Goal: Information Seeking & Learning: Learn about a topic

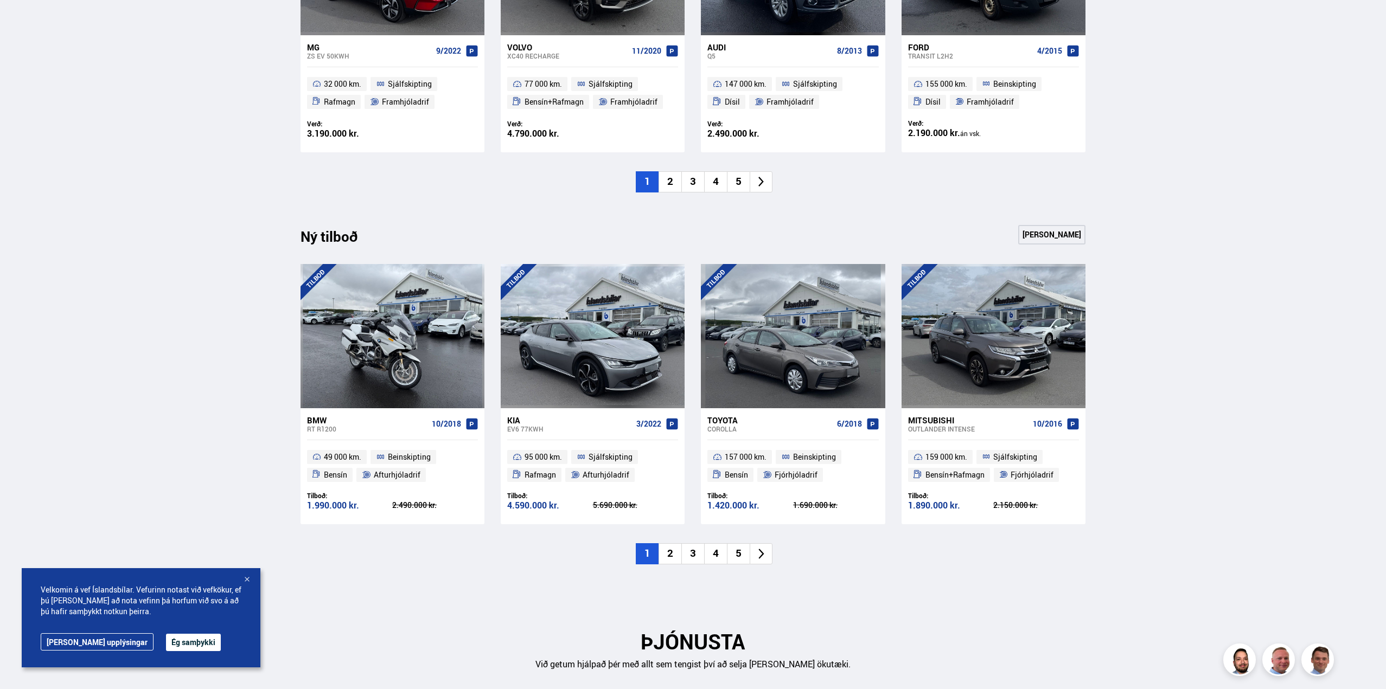
scroll to position [976, 0]
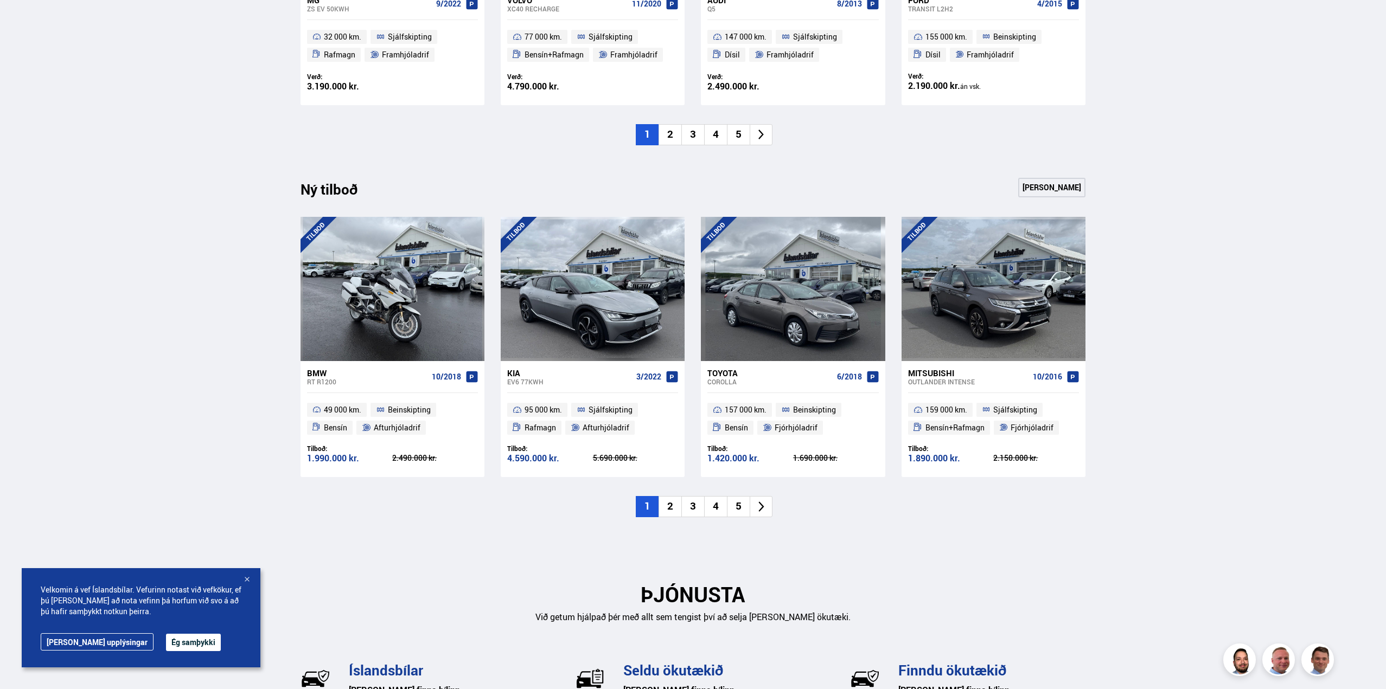
click at [672, 501] on li "2" at bounding box center [669, 506] width 23 height 21
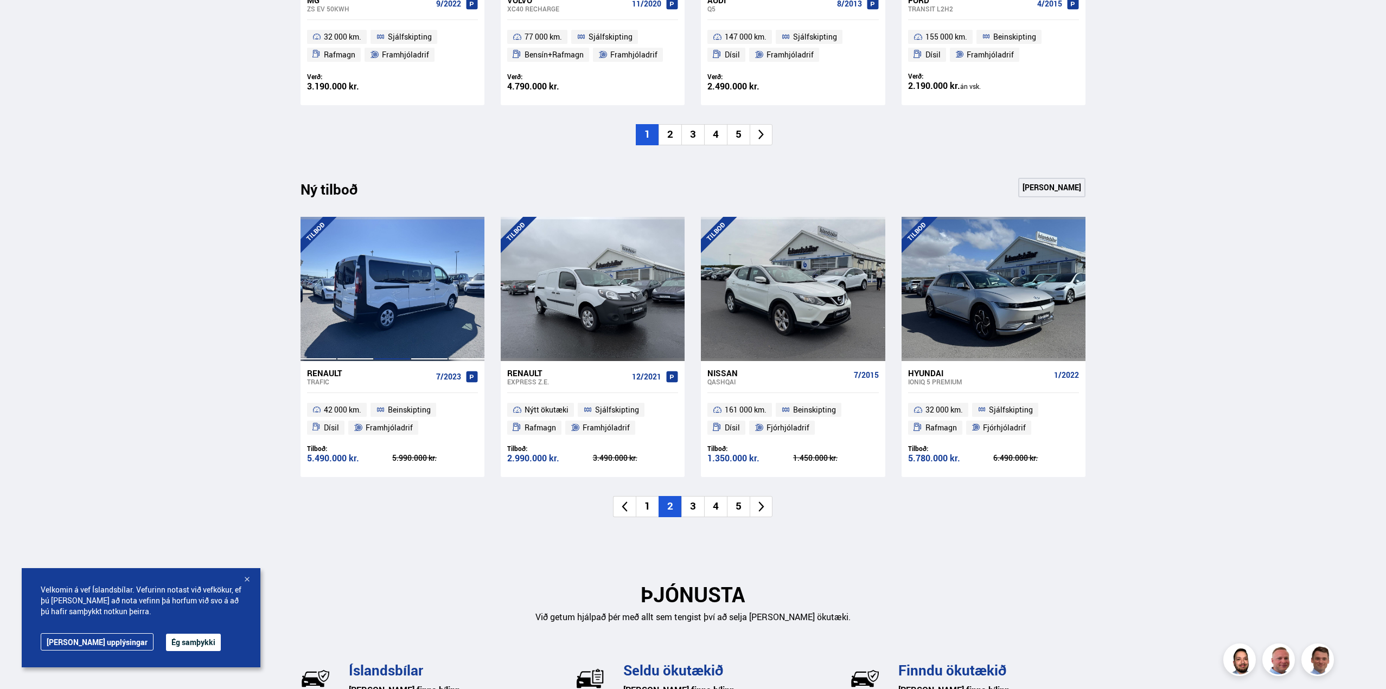
click at [393, 300] on div at bounding box center [392, 289] width 37 height 144
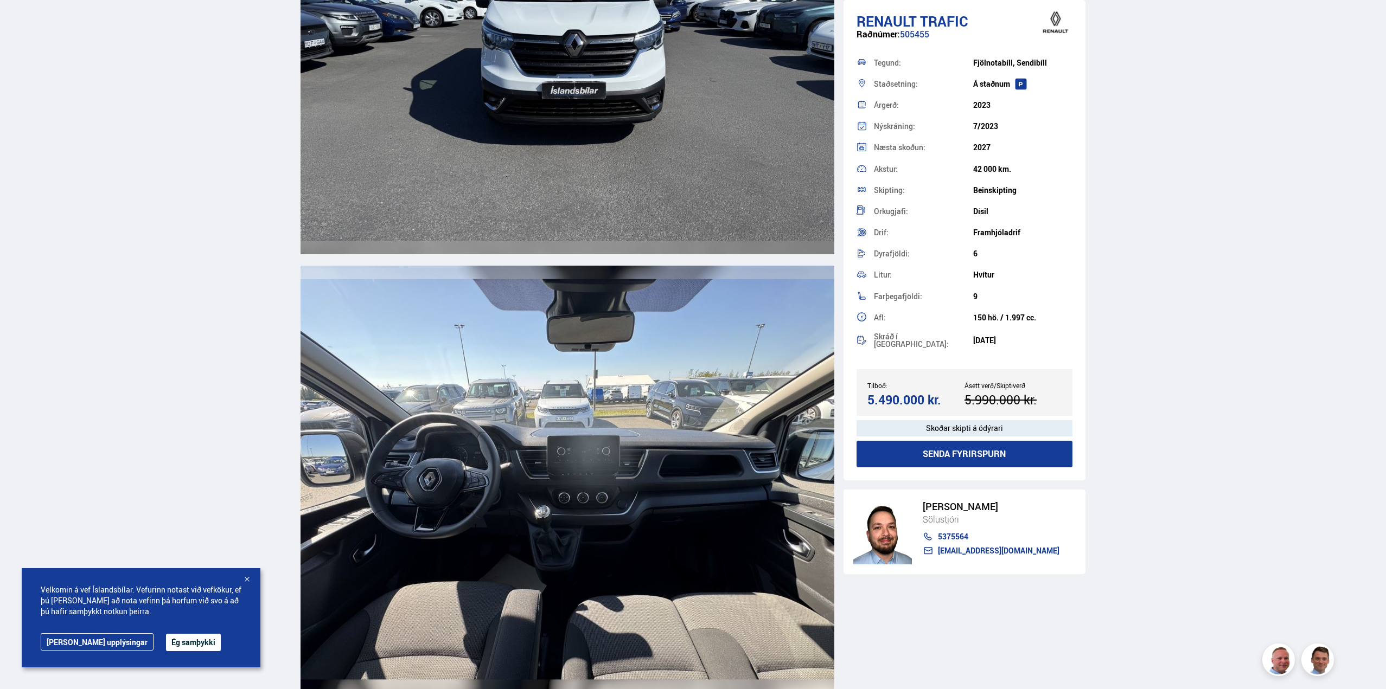
scroll to position [4177, 0]
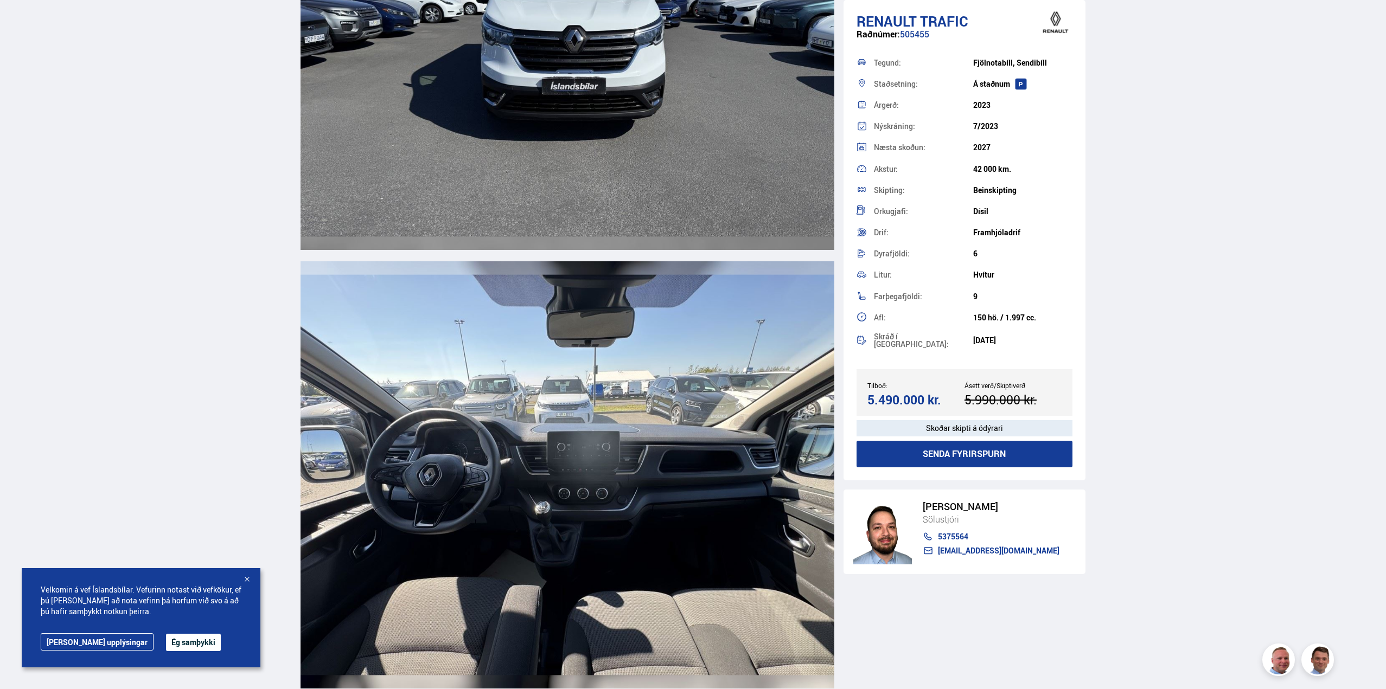
click at [591, 441] on img at bounding box center [567, 474] width 534 height 427
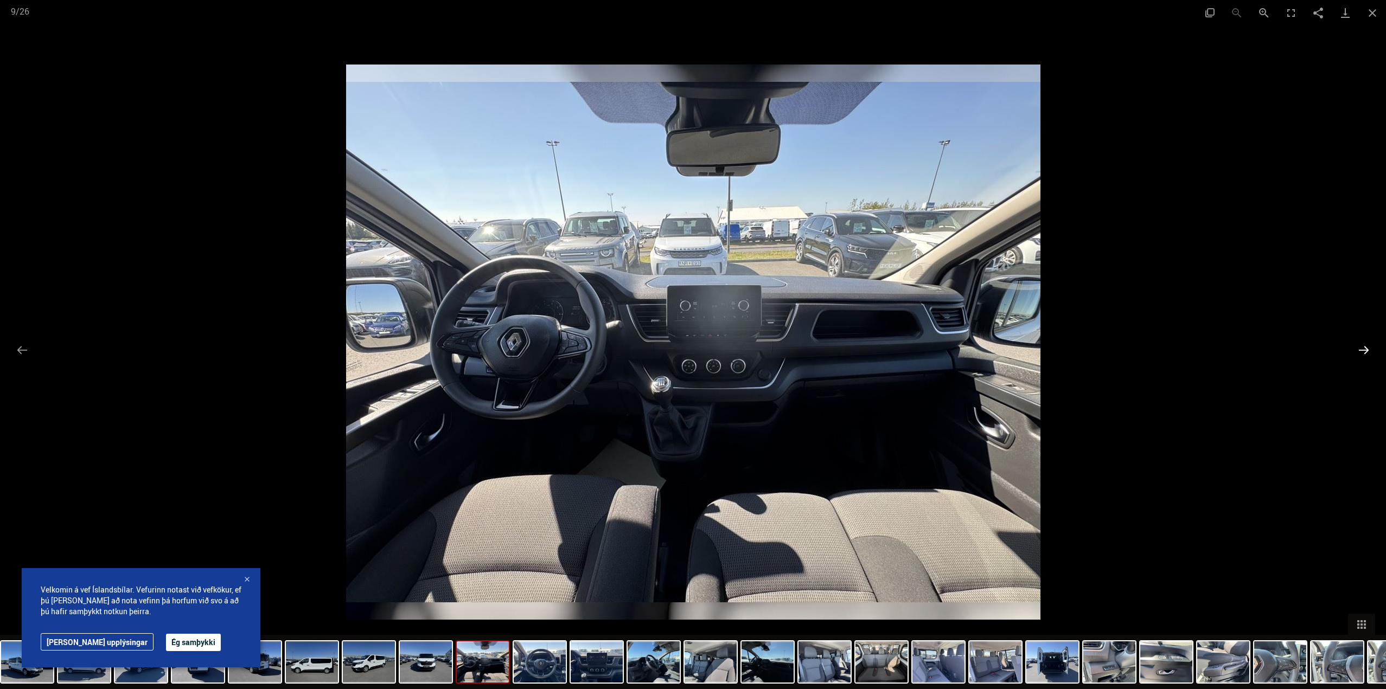
click at [1364, 343] on button "Next slide" at bounding box center [1363, 350] width 23 height 21
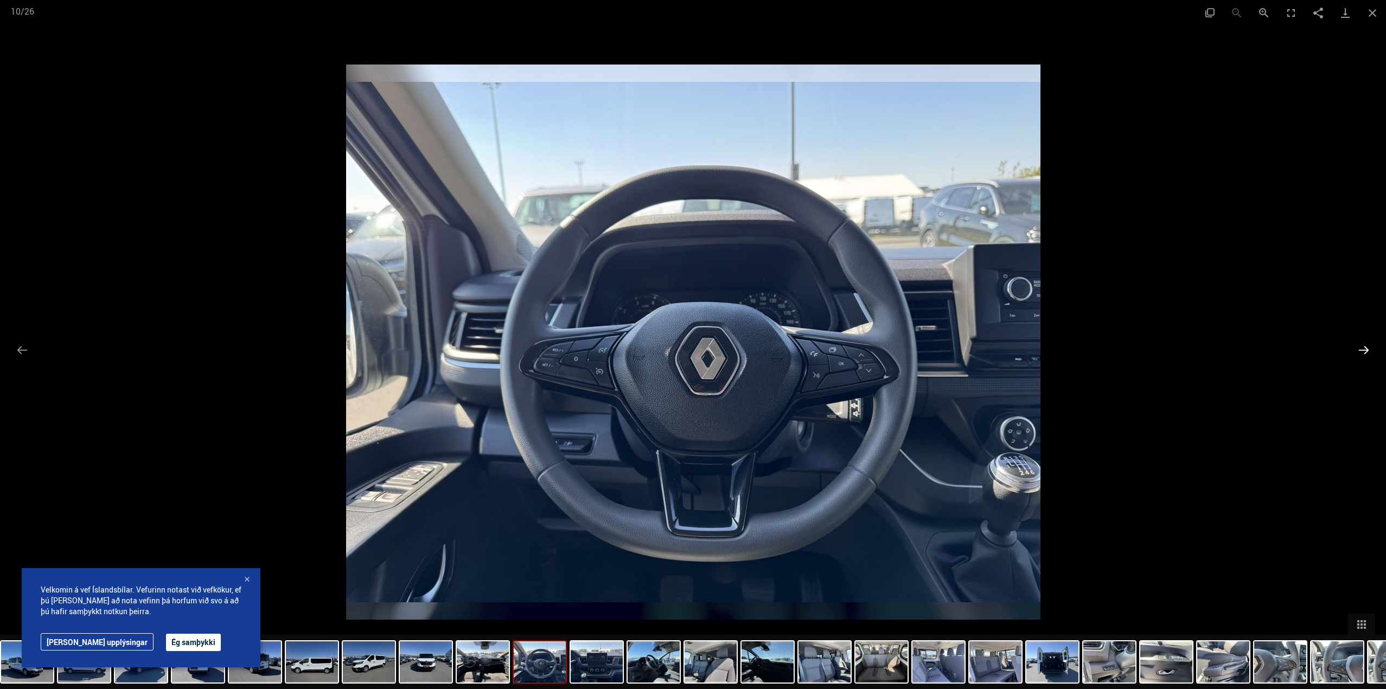
click at [1364, 347] on button "Next slide" at bounding box center [1363, 350] width 23 height 21
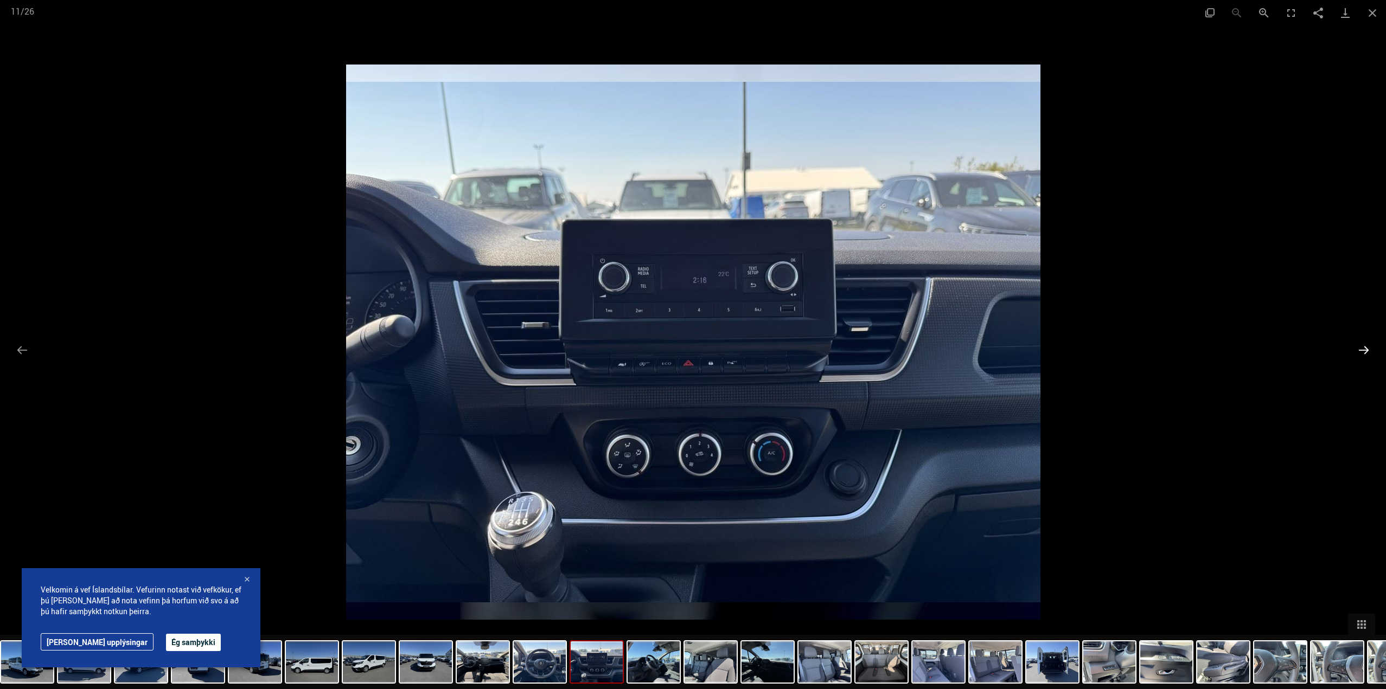
click at [1365, 345] on button "Next slide" at bounding box center [1363, 350] width 23 height 21
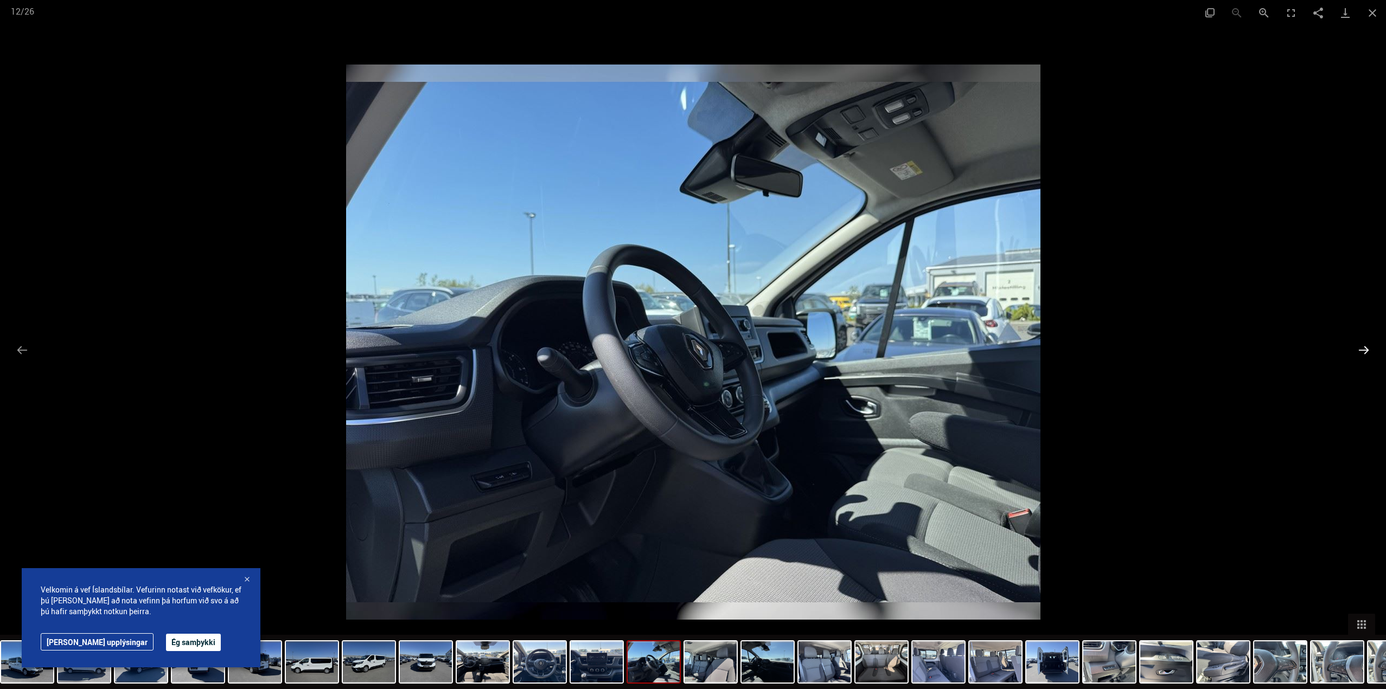
click at [1365, 345] on button "Next slide" at bounding box center [1363, 350] width 23 height 21
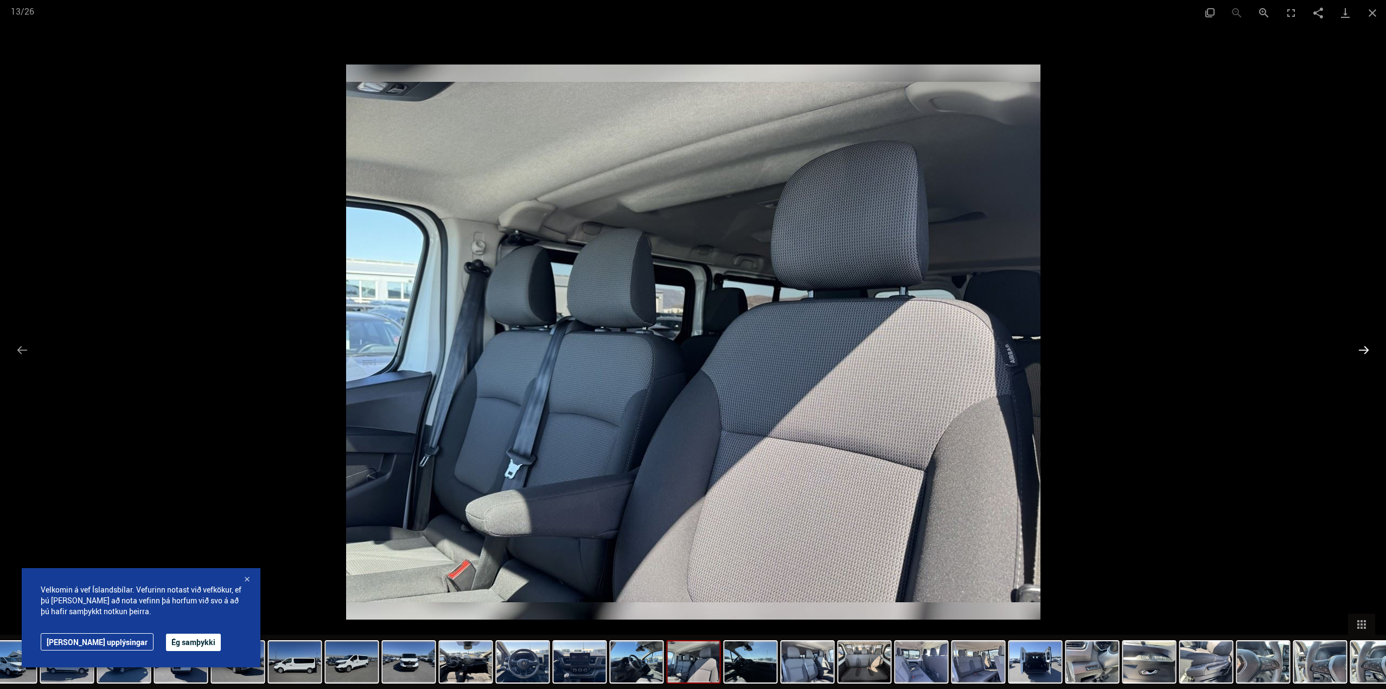
click at [1367, 346] on button "Next slide" at bounding box center [1363, 350] width 23 height 21
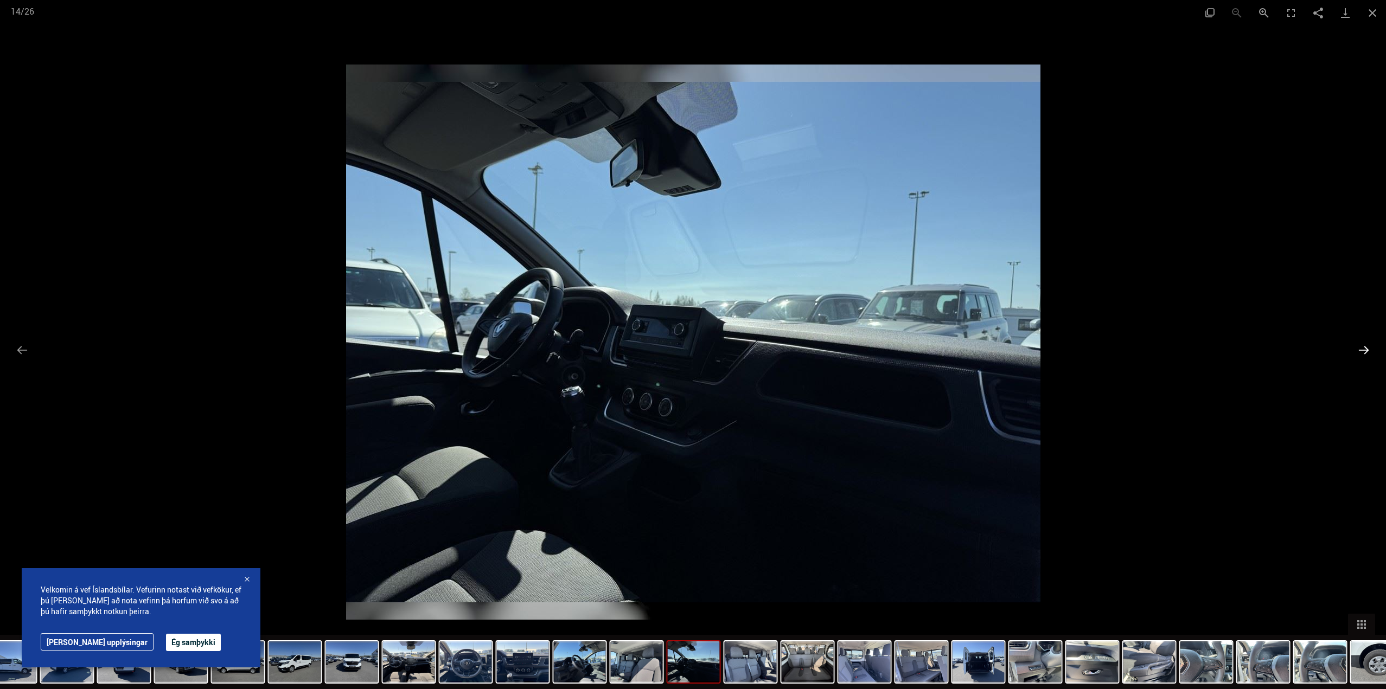
click at [1367, 346] on button "Next slide" at bounding box center [1363, 350] width 23 height 21
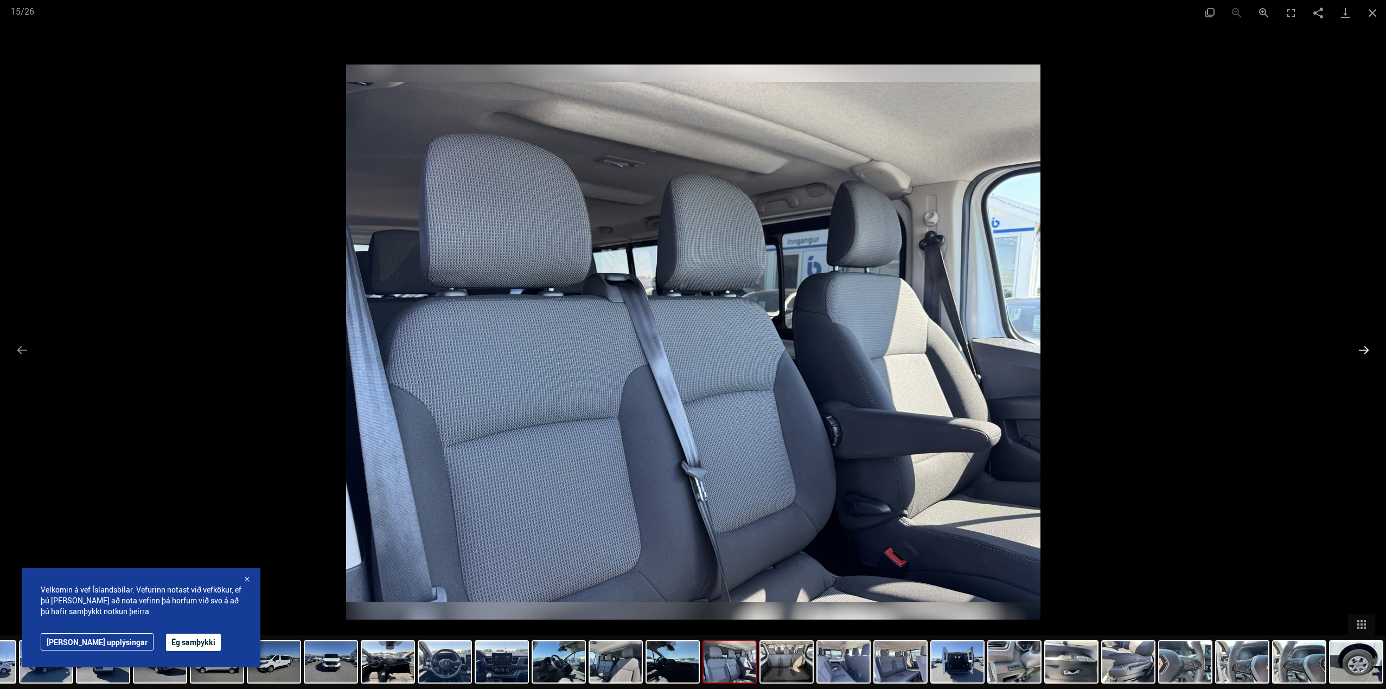
click at [1367, 350] on button "Next slide" at bounding box center [1363, 350] width 23 height 21
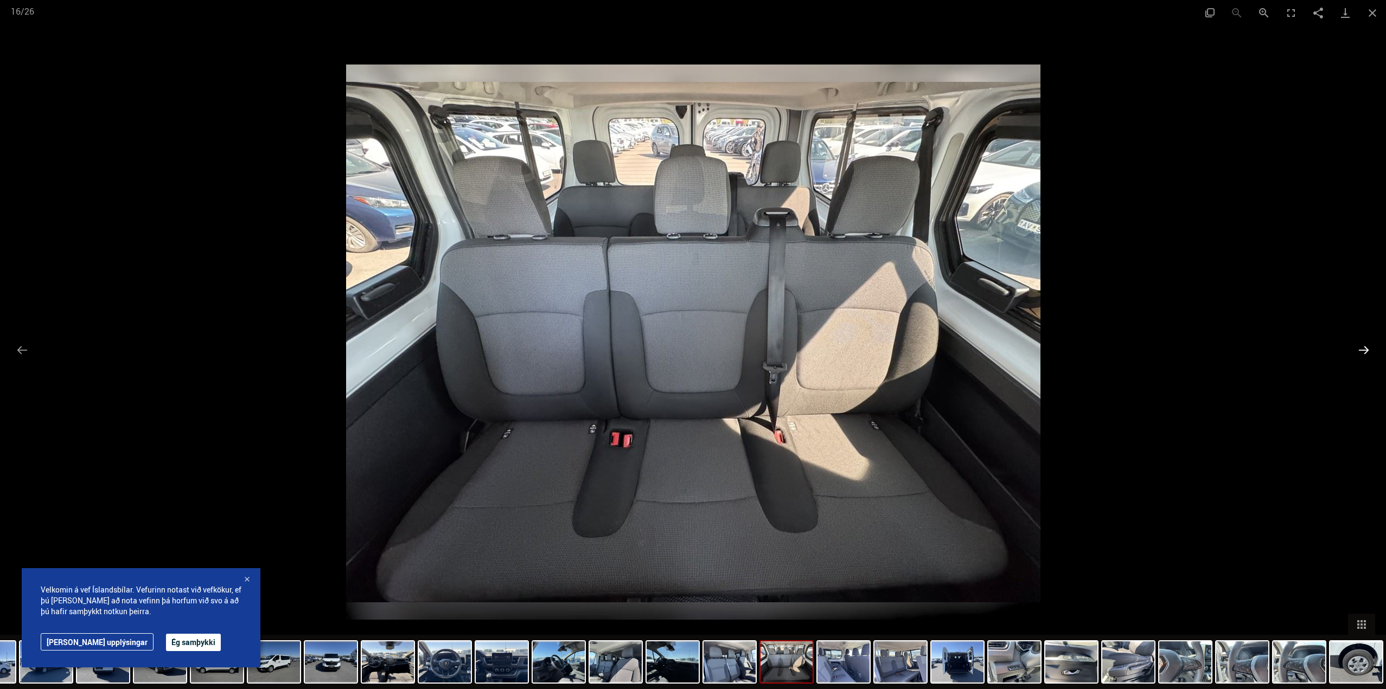
click at [1367, 350] on button "Next slide" at bounding box center [1363, 350] width 23 height 21
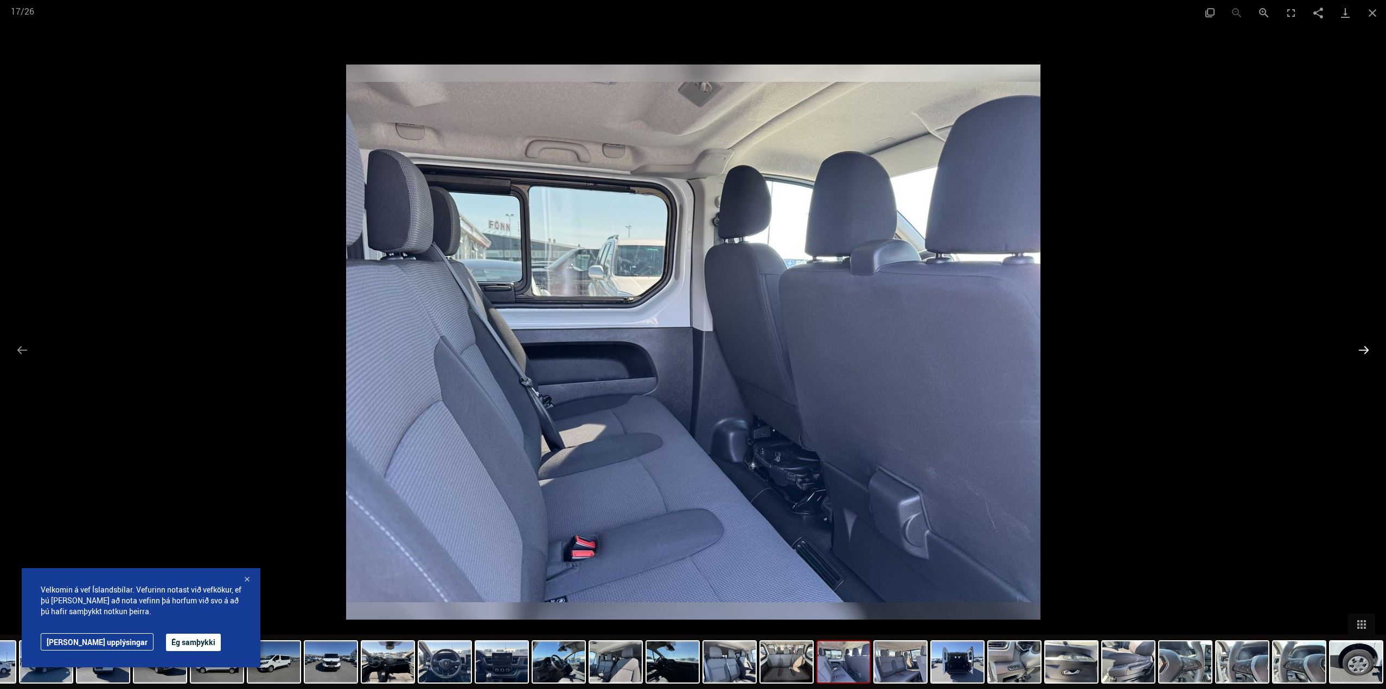
click at [1367, 350] on button "Next slide" at bounding box center [1363, 350] width 23 height 21
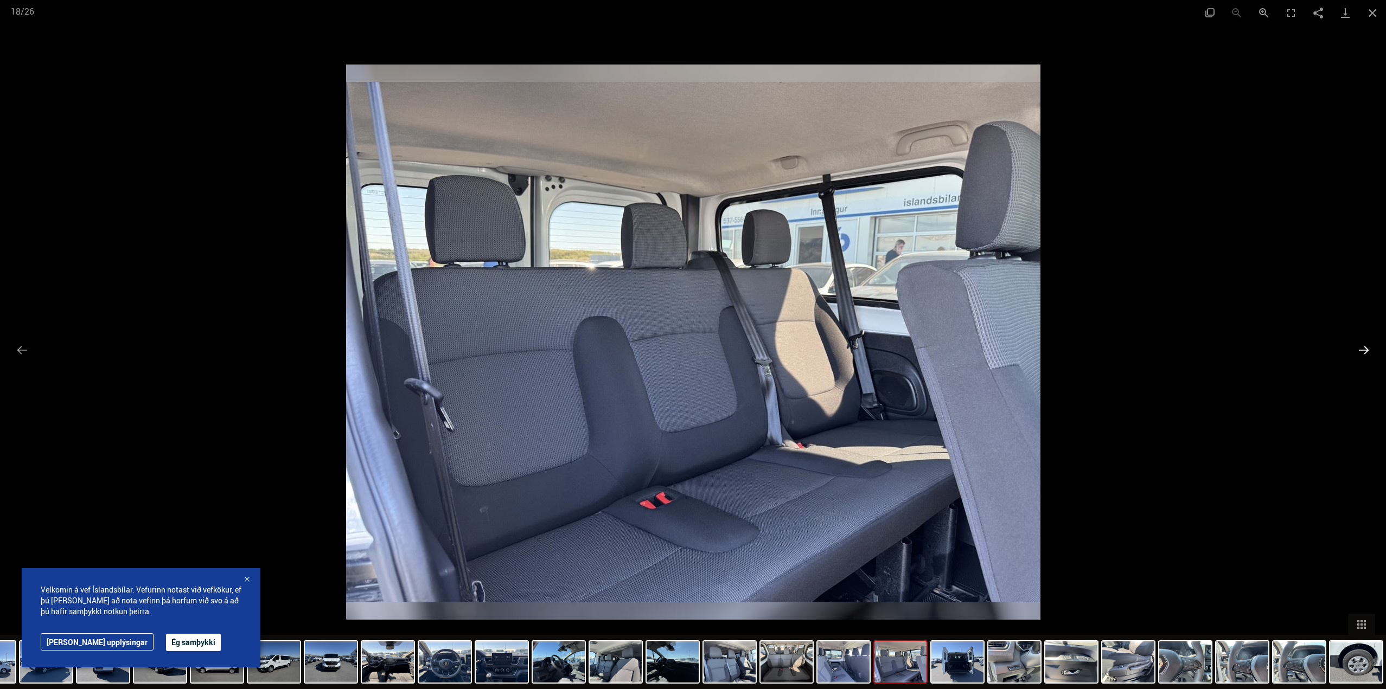
click at [1367, 350] on button "Next slide" at bounding box center [1363, 350] width 23 height 21
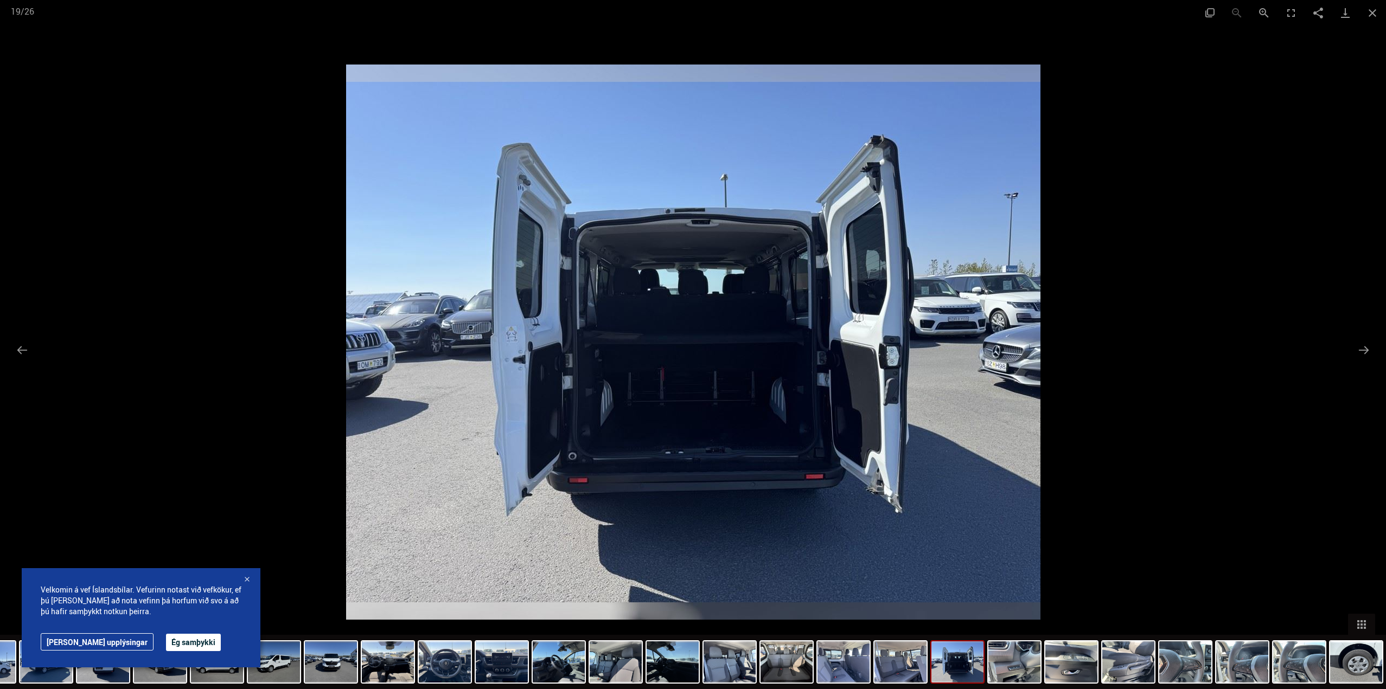
scroll to position [976, 0]
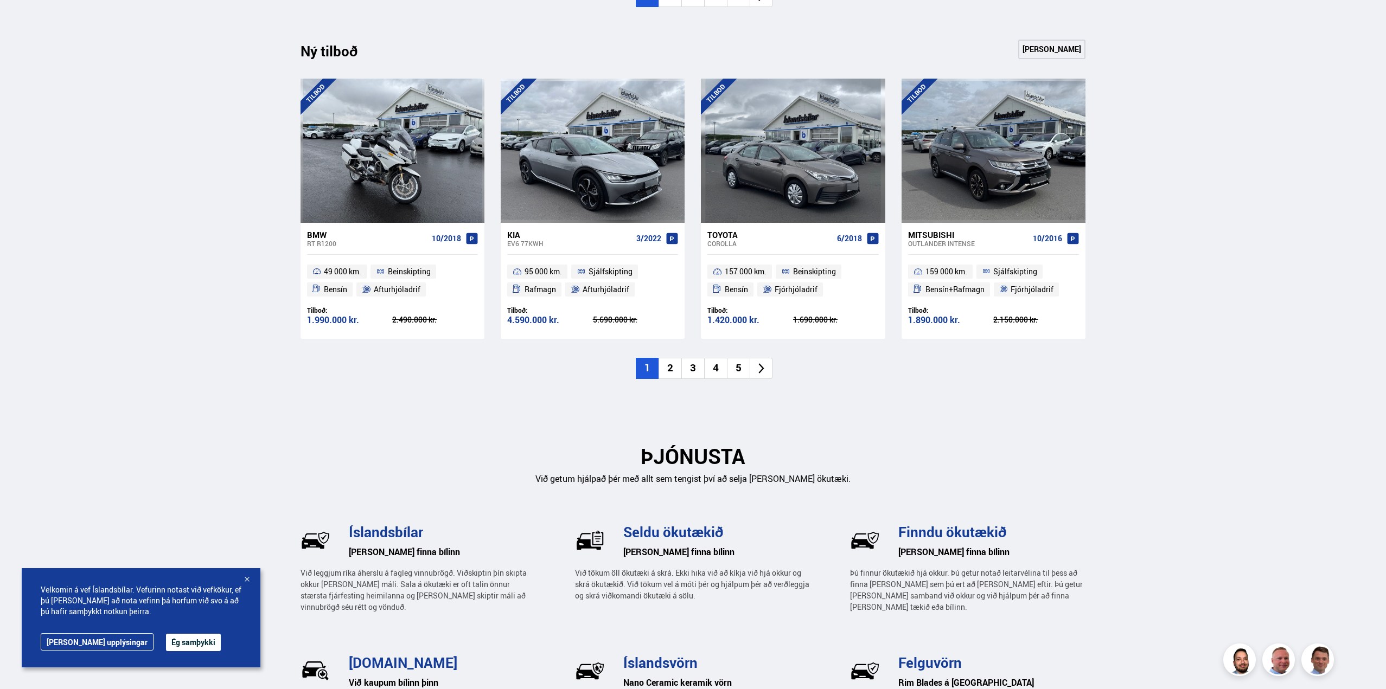
scroll to position [1193, 0]
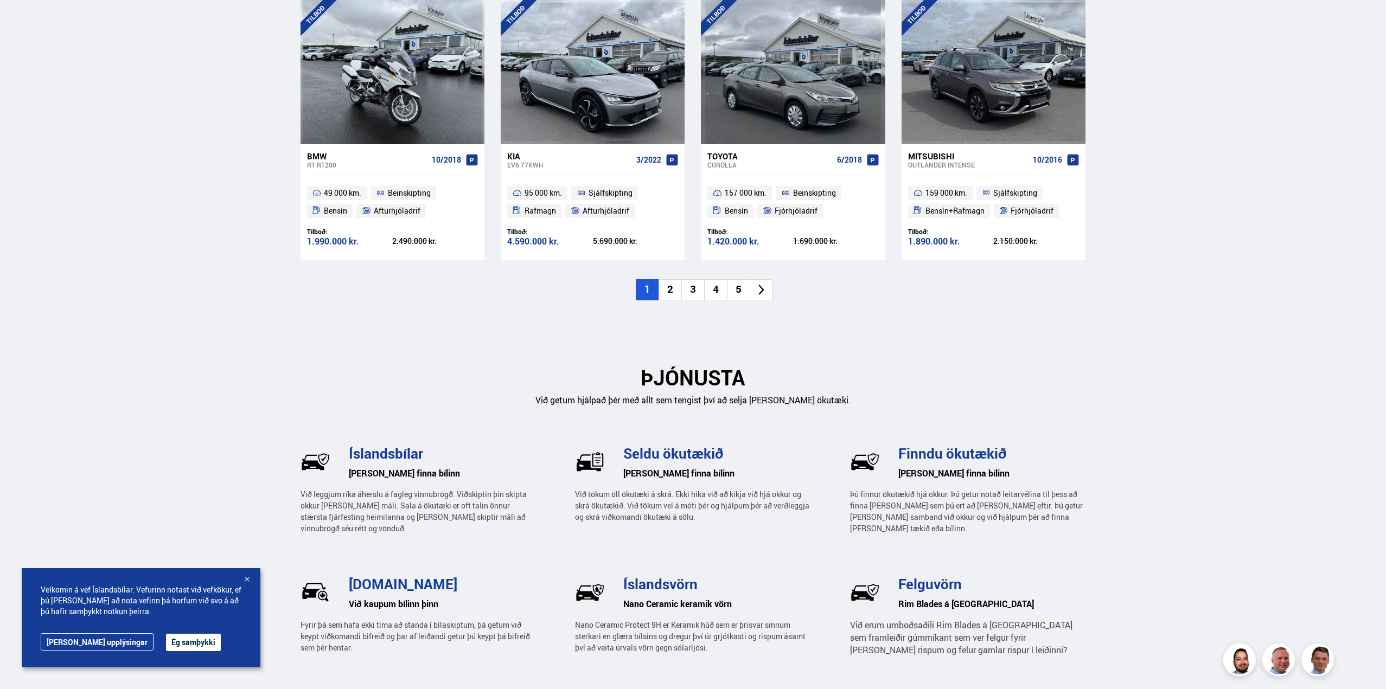
click at [670, 289] on li "2" at bounding box center [669, 289] width 23 height 21
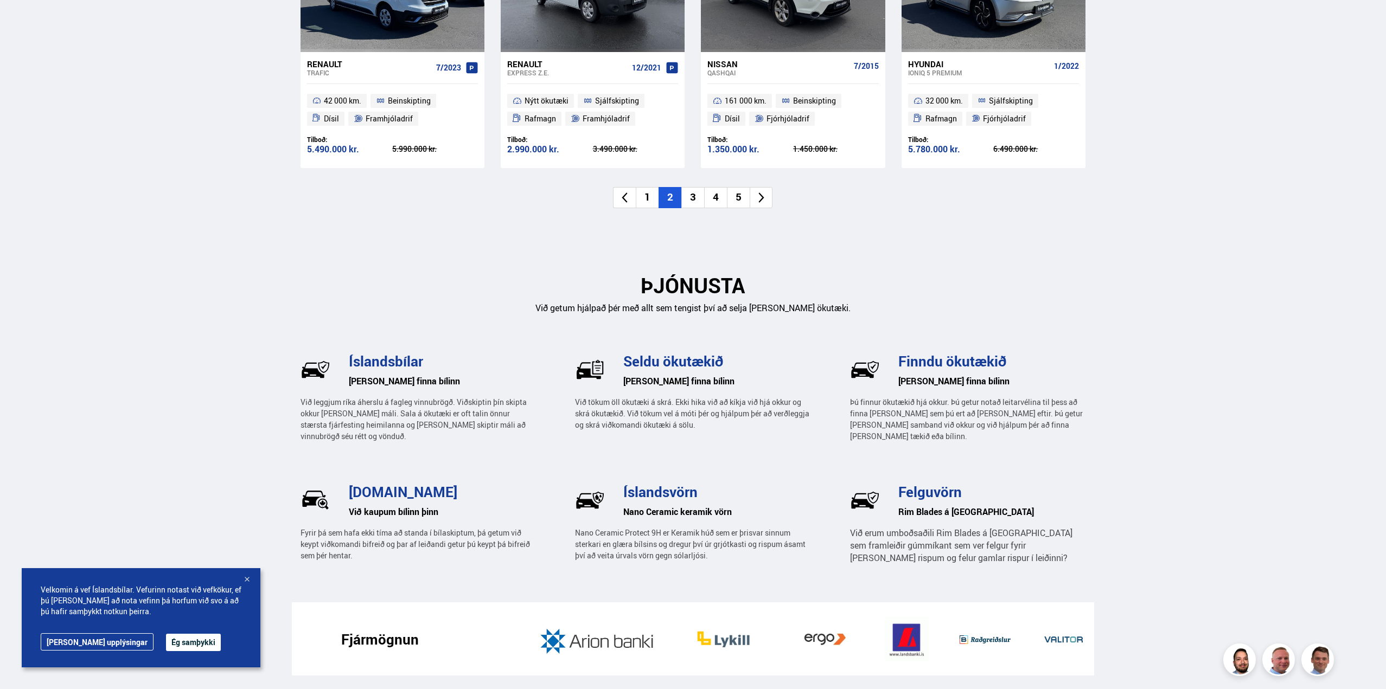
scroll to position [1274, 0]
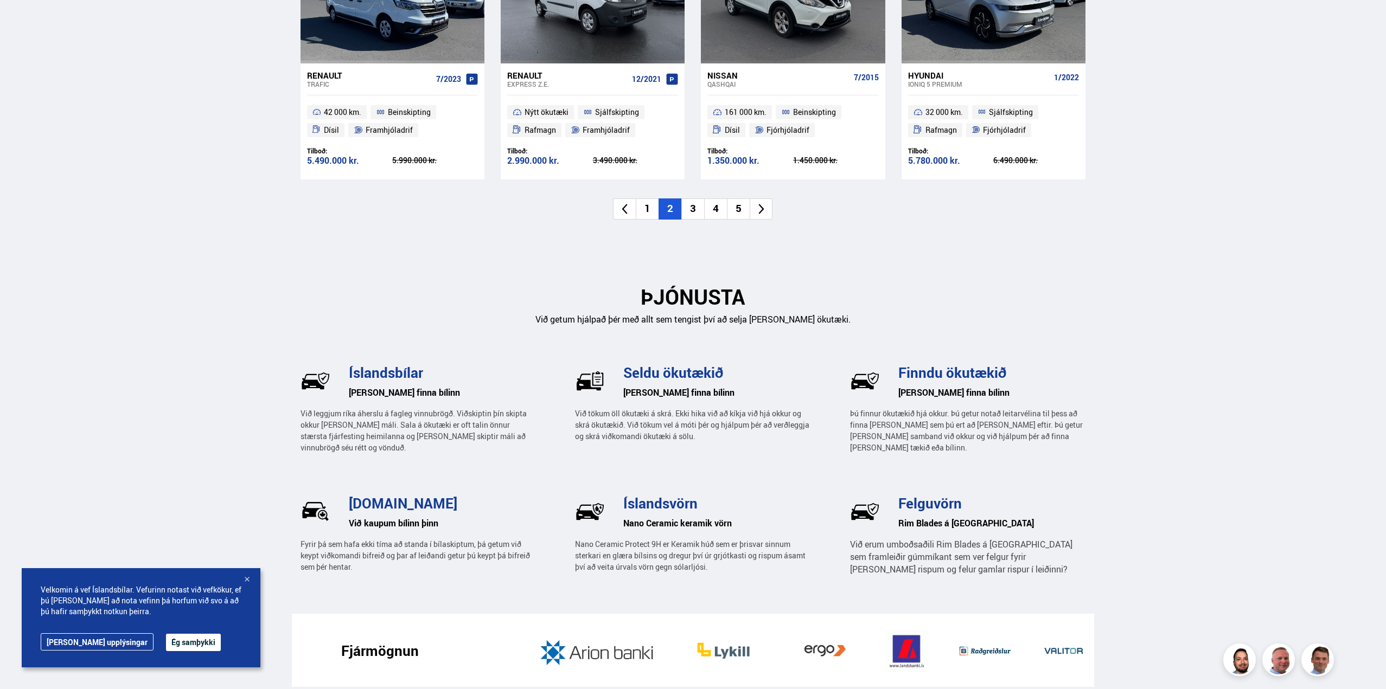
click at [690, 205] on li "3" at bounding box center [692, 209] width 23 height 21
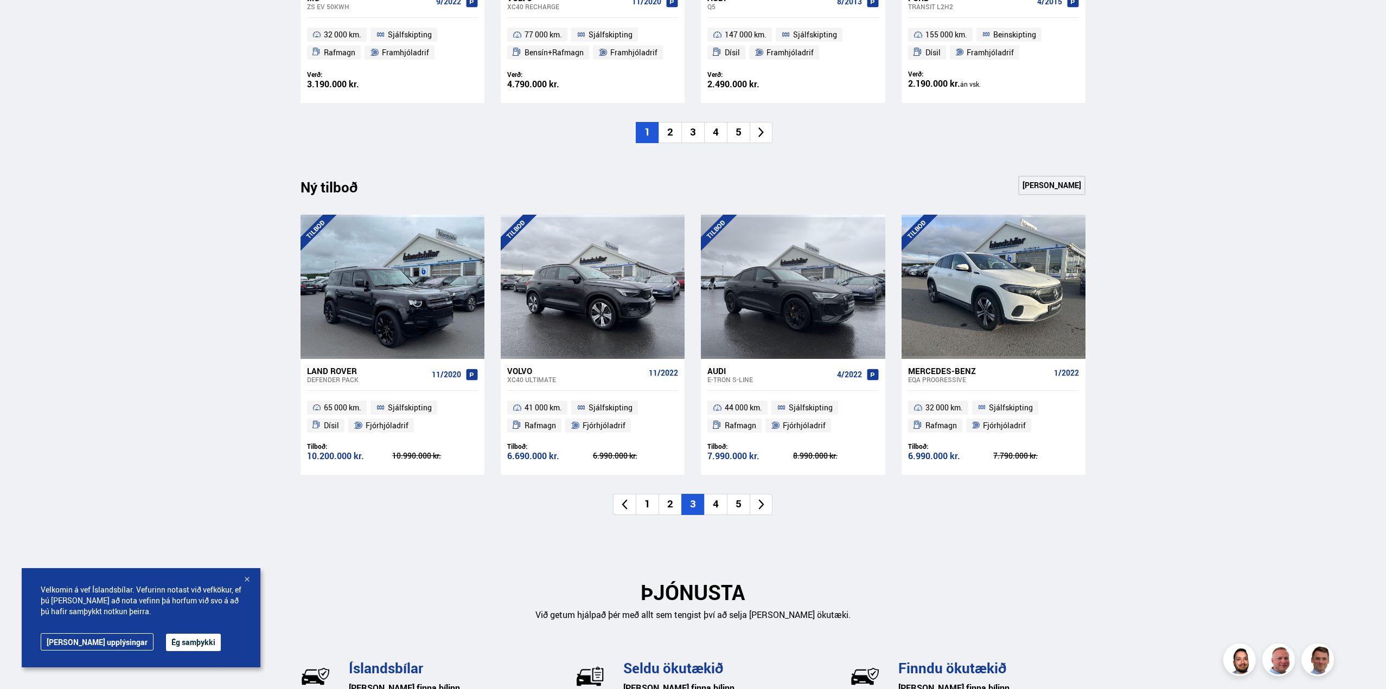
scroll to position [1003, 0]
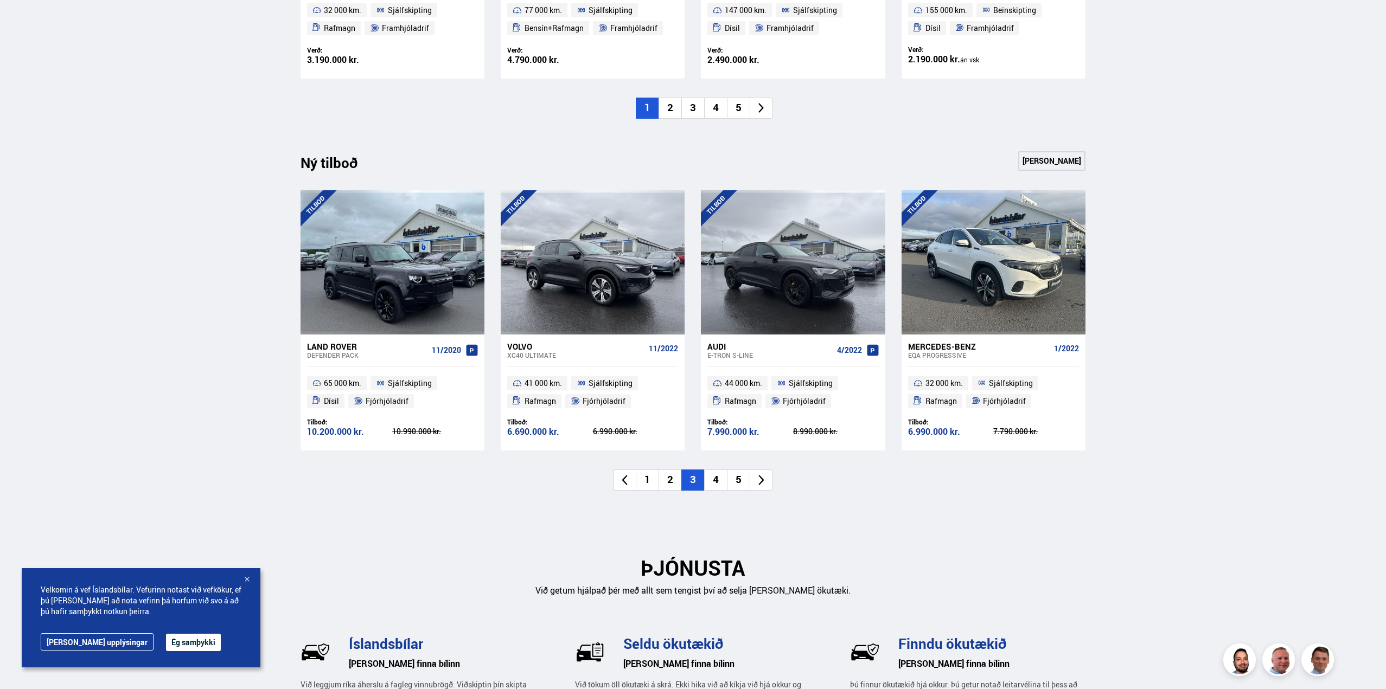
click at [717, 479] on li "4" at bounding box center [715, 480] width 23 height 21
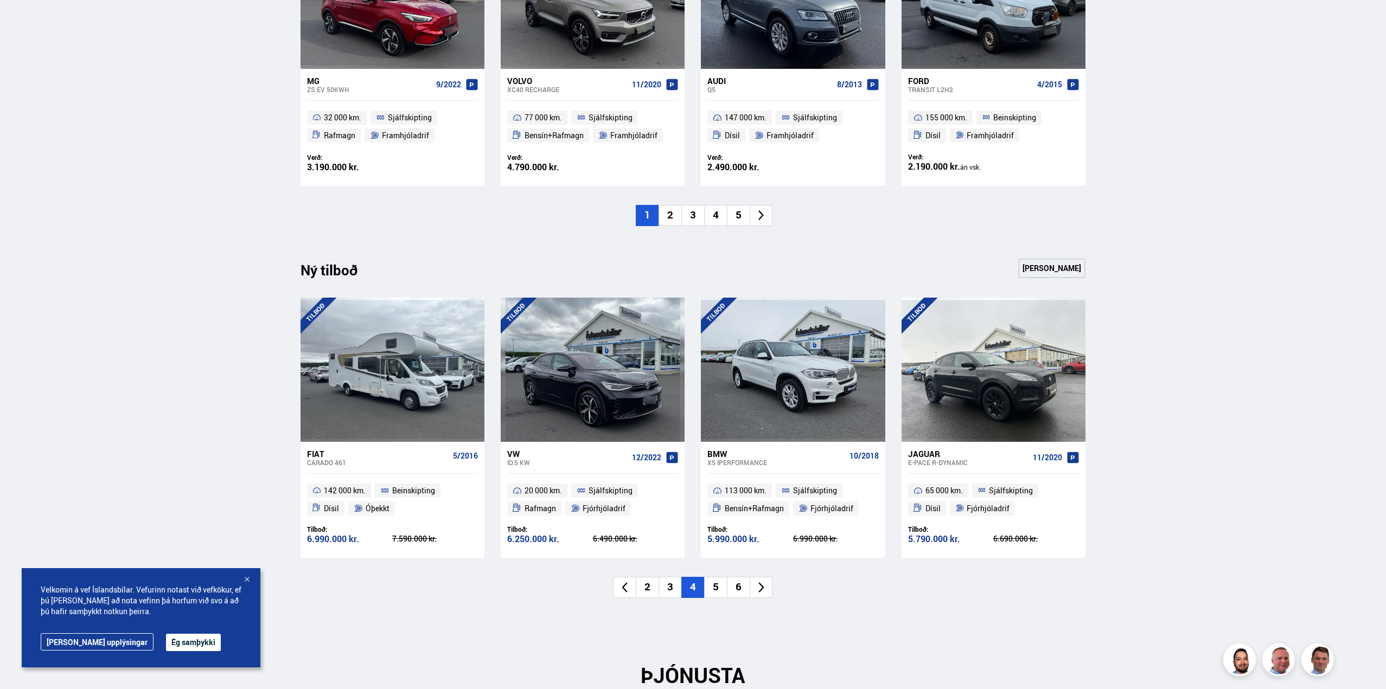
scroll to position [949, 0]
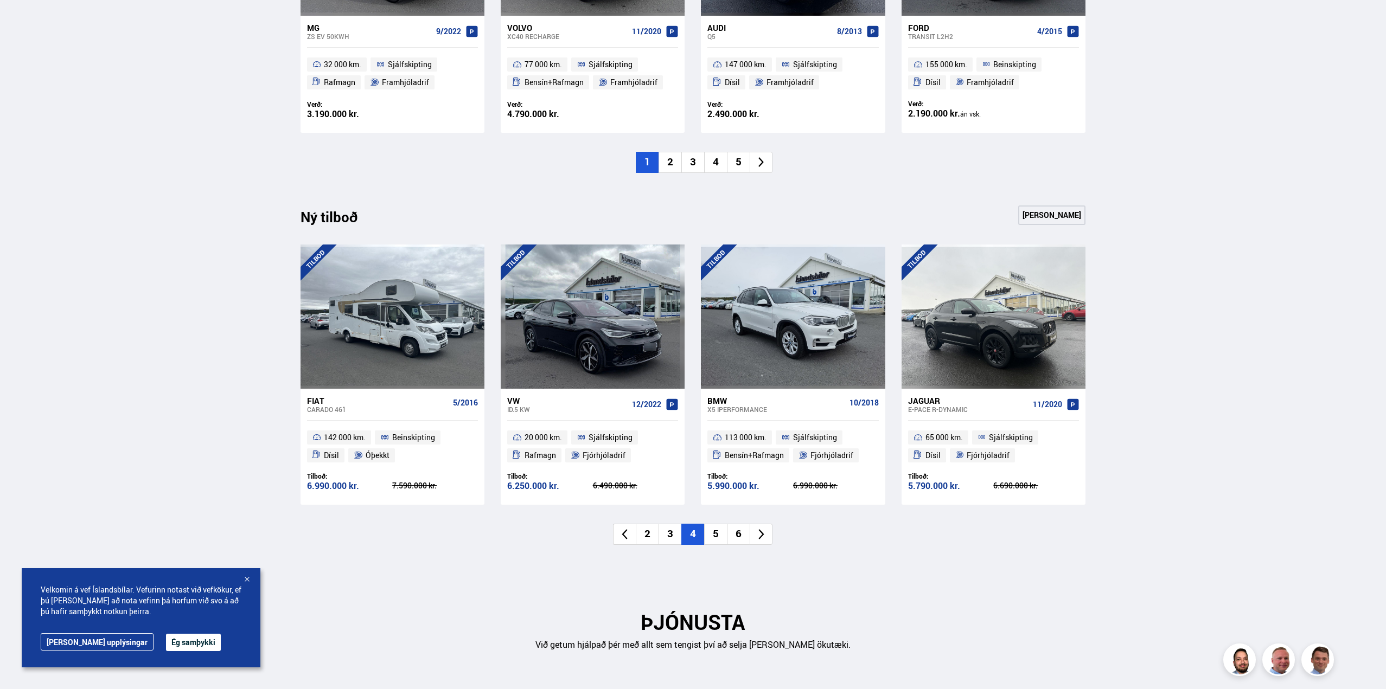
click at [717, 530] on li "5" at bounding box center [715, 534] width 23 height 21
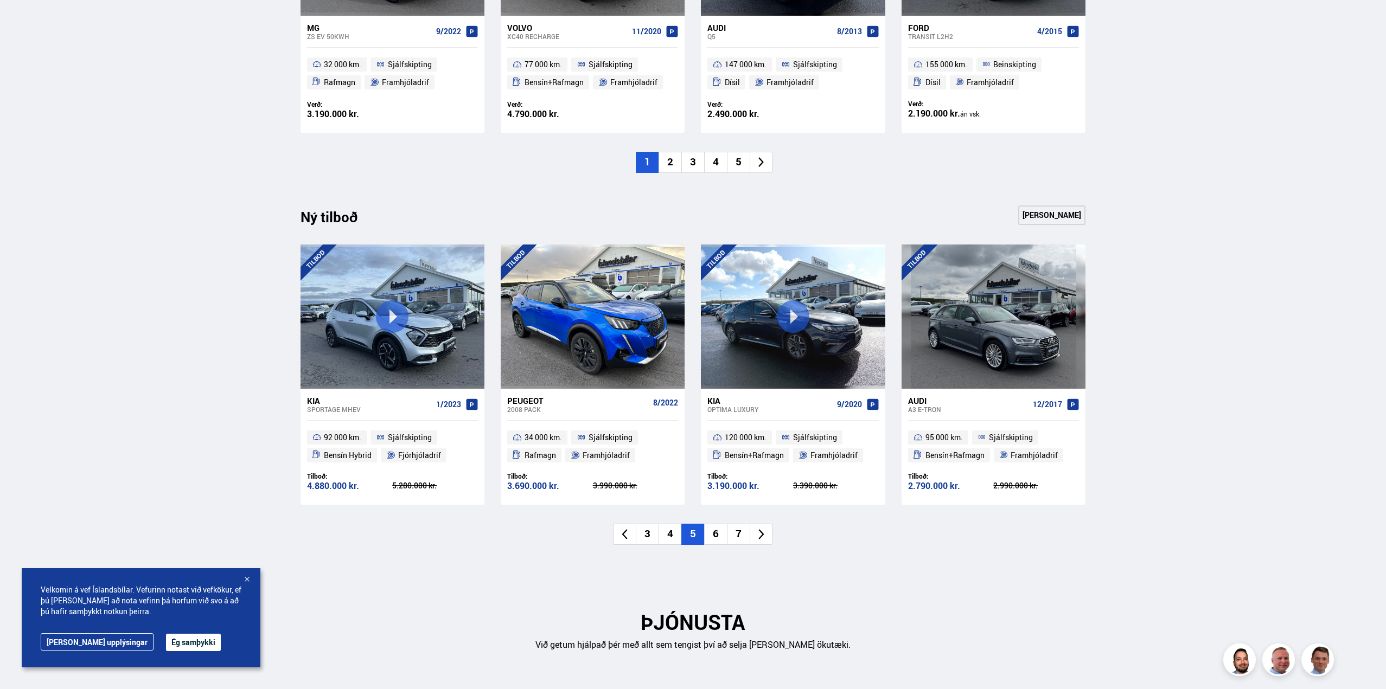
click at [716, 533] on li "6" at bounding box center [715, 534] width 23 height 21
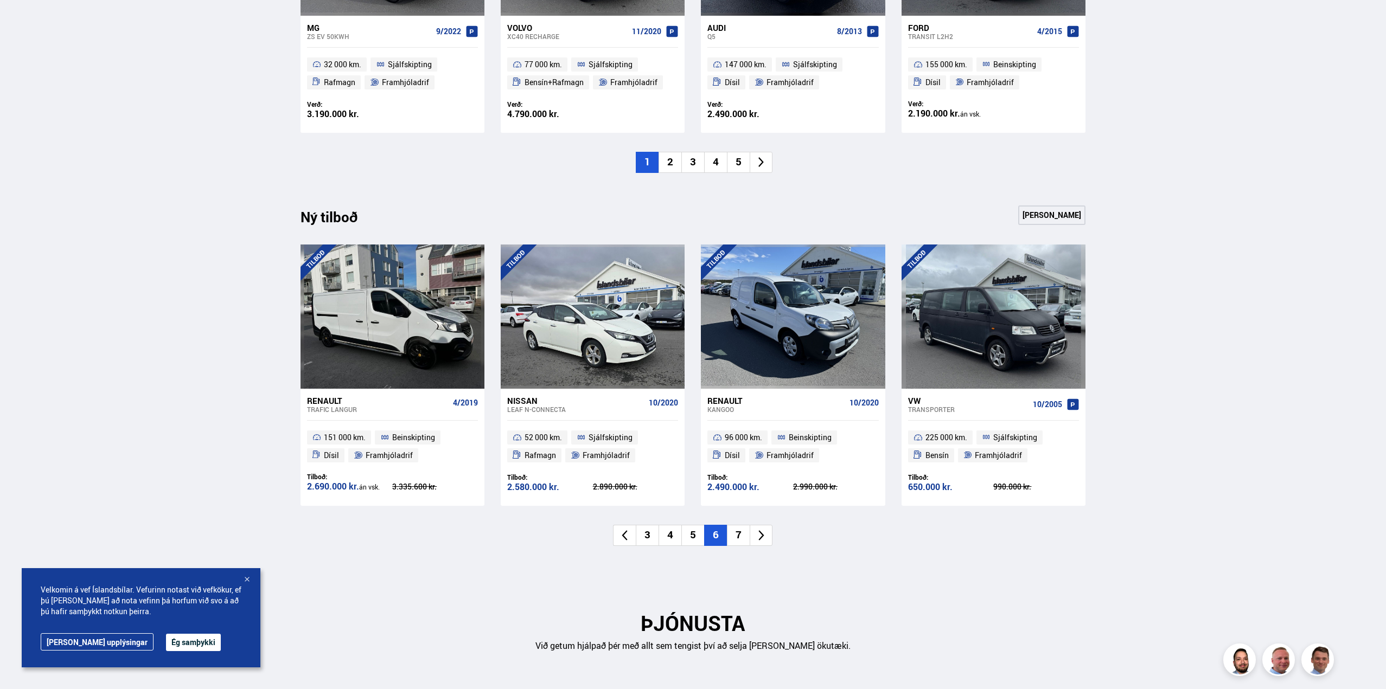
click at [738, 532] on li "7" at bounding box center [738, 535] width 23 height 21
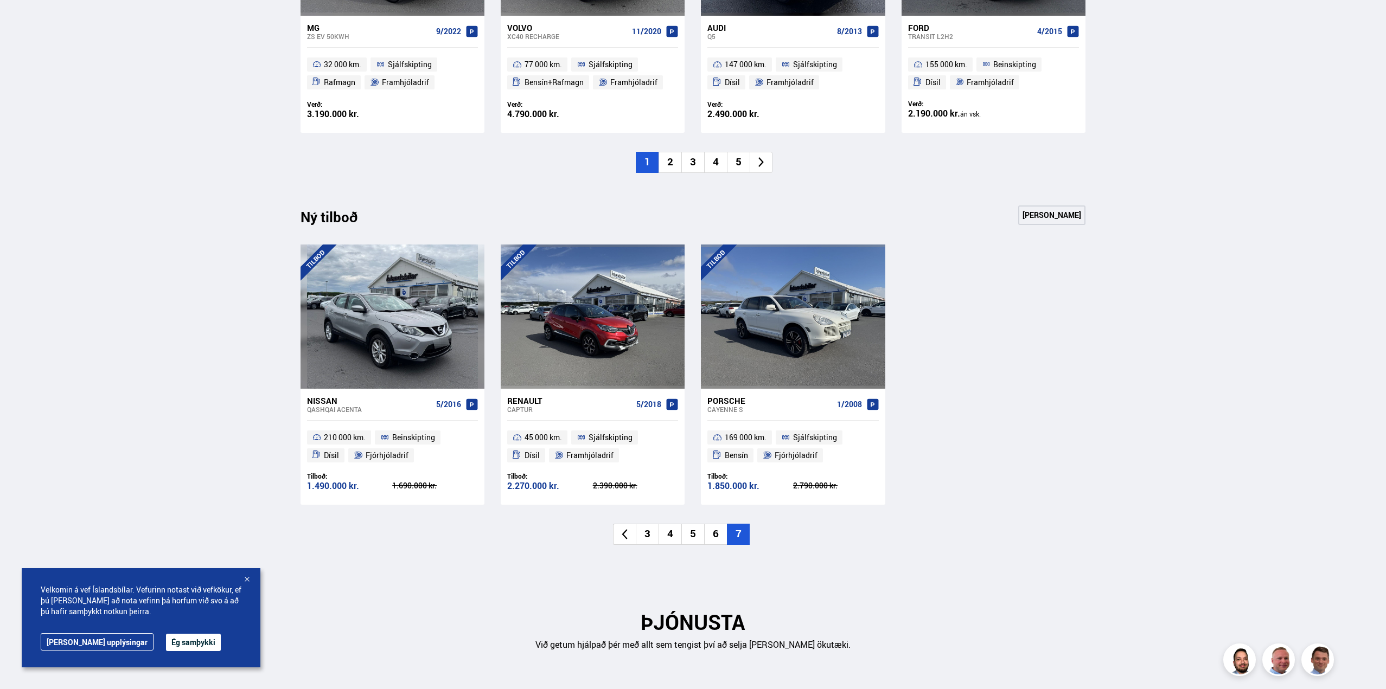
click at [668, 161] on li "2" at bounding box center [669, 162] width 23 height 21
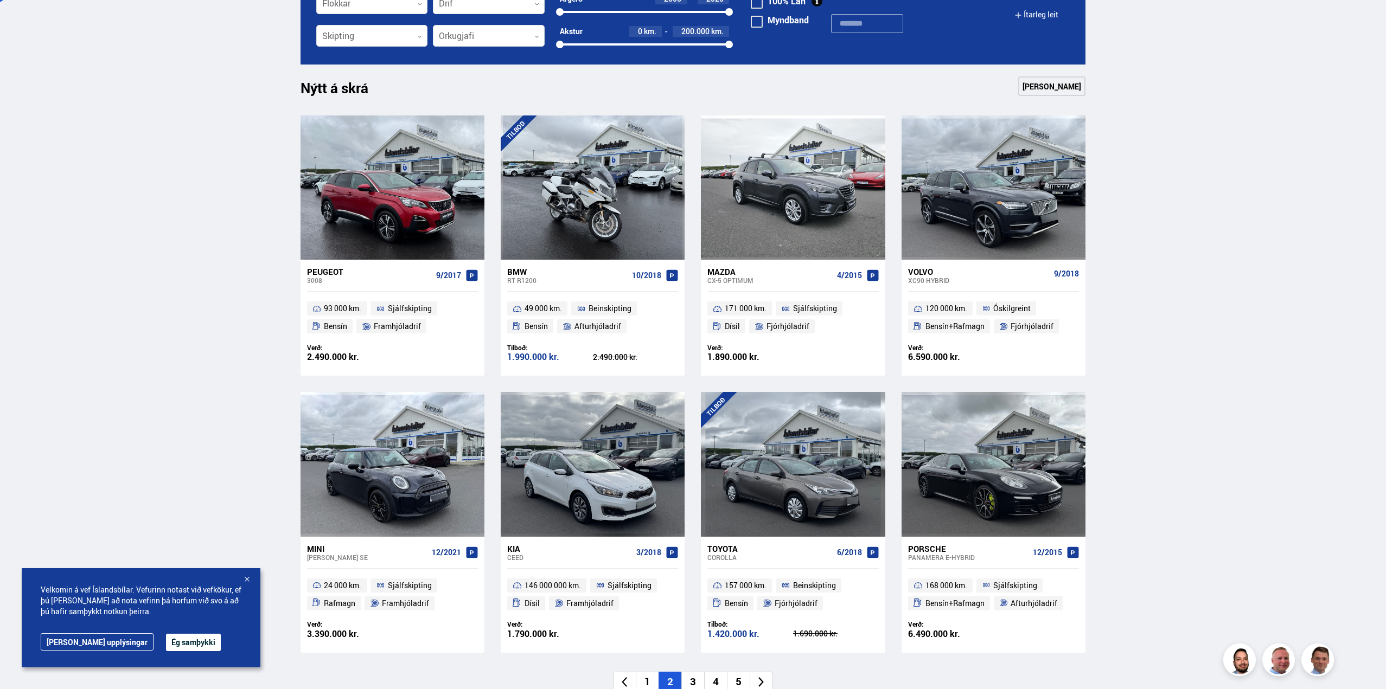
scroll to position [461, 0]
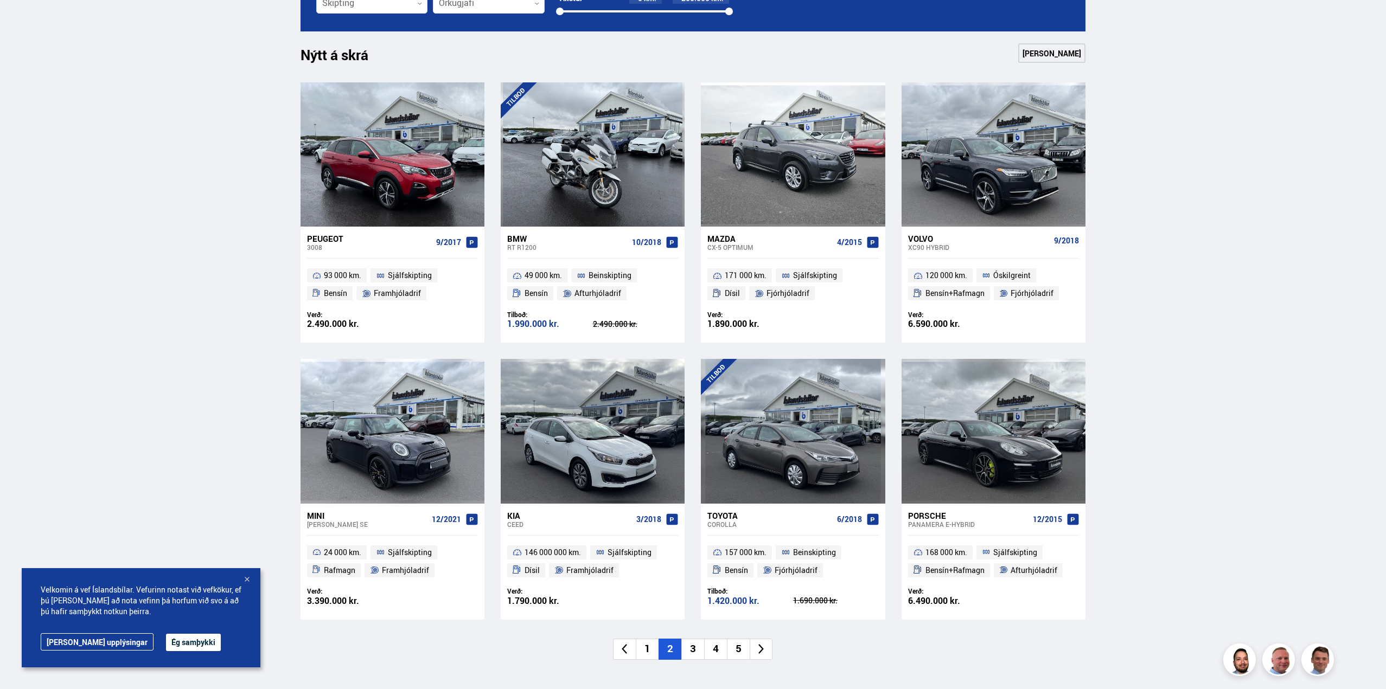
click at [694, 648] on li "3" at bounding box center [692, 649] width 23 height 21
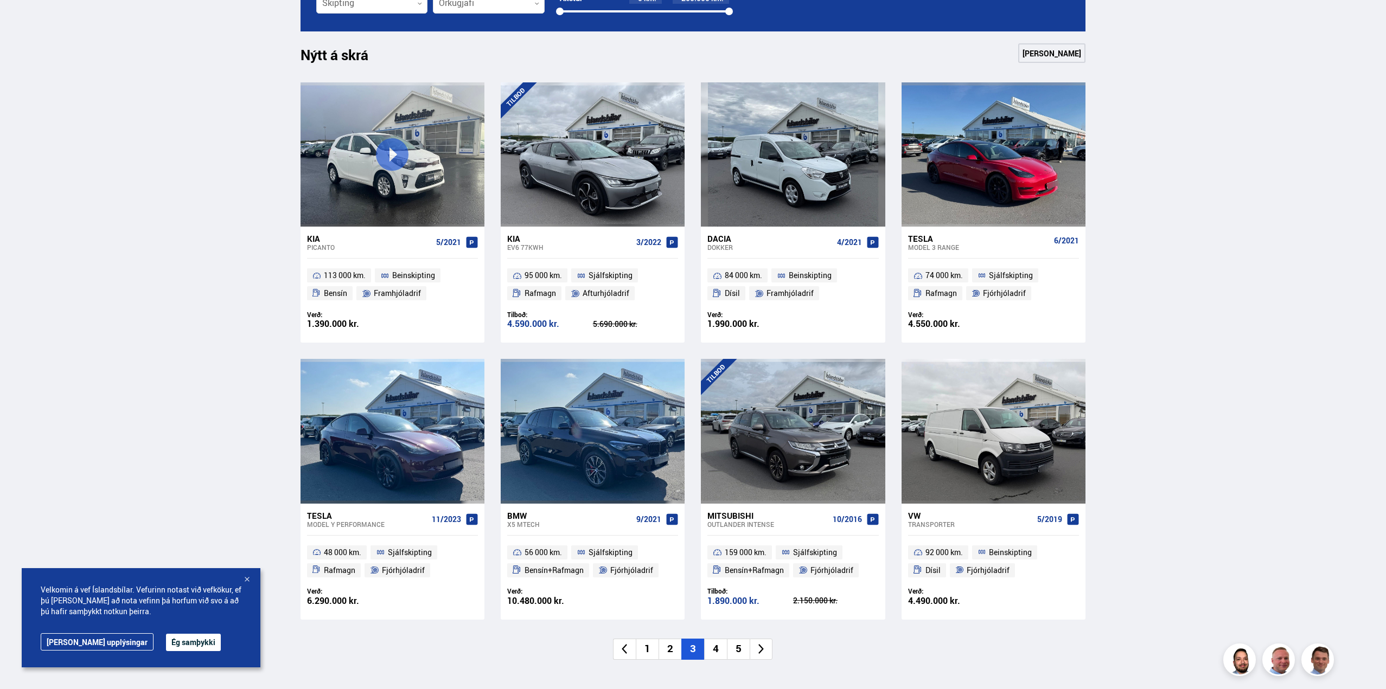
click at [715, 648] on li "4" at bounding box center [715, 649] width 23 height 21
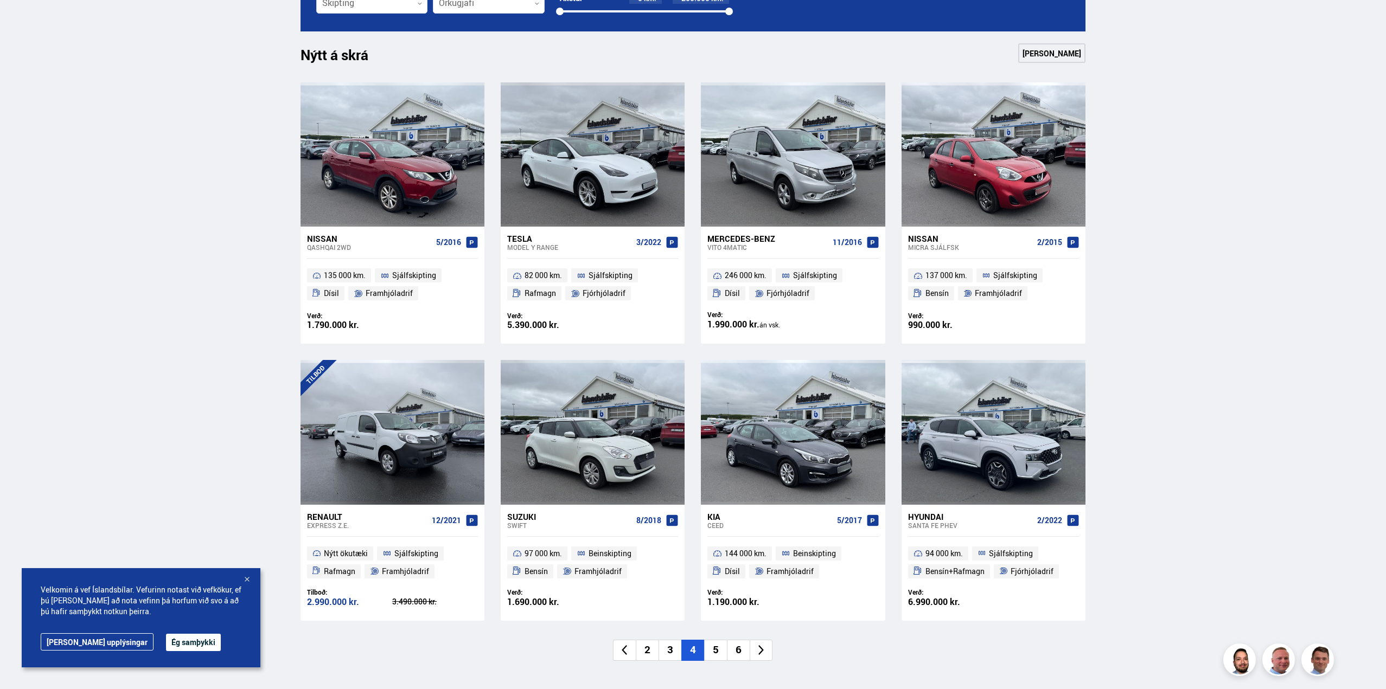
click at [719, 649] on li "5" at bounding box center [715, 650] width 23 height 21
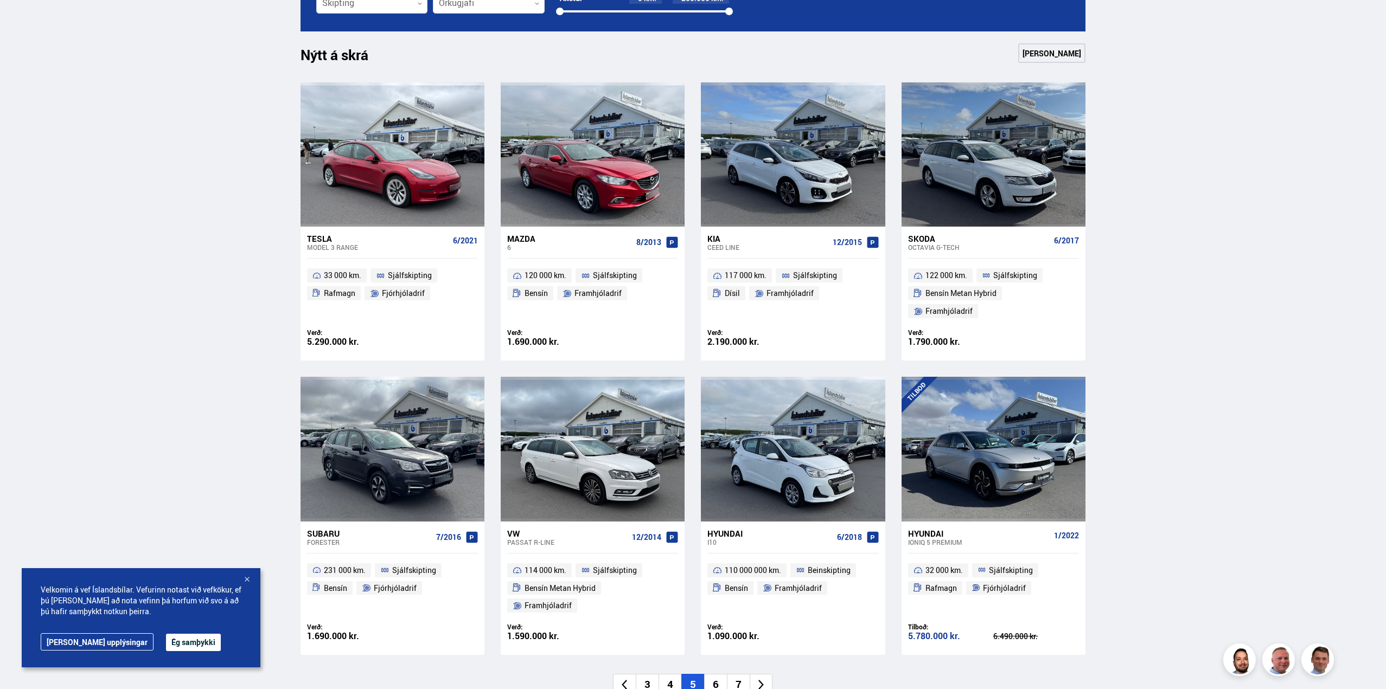
click at [715, 674] on li "6" at bounding box center [715, 684] width 23 height 21
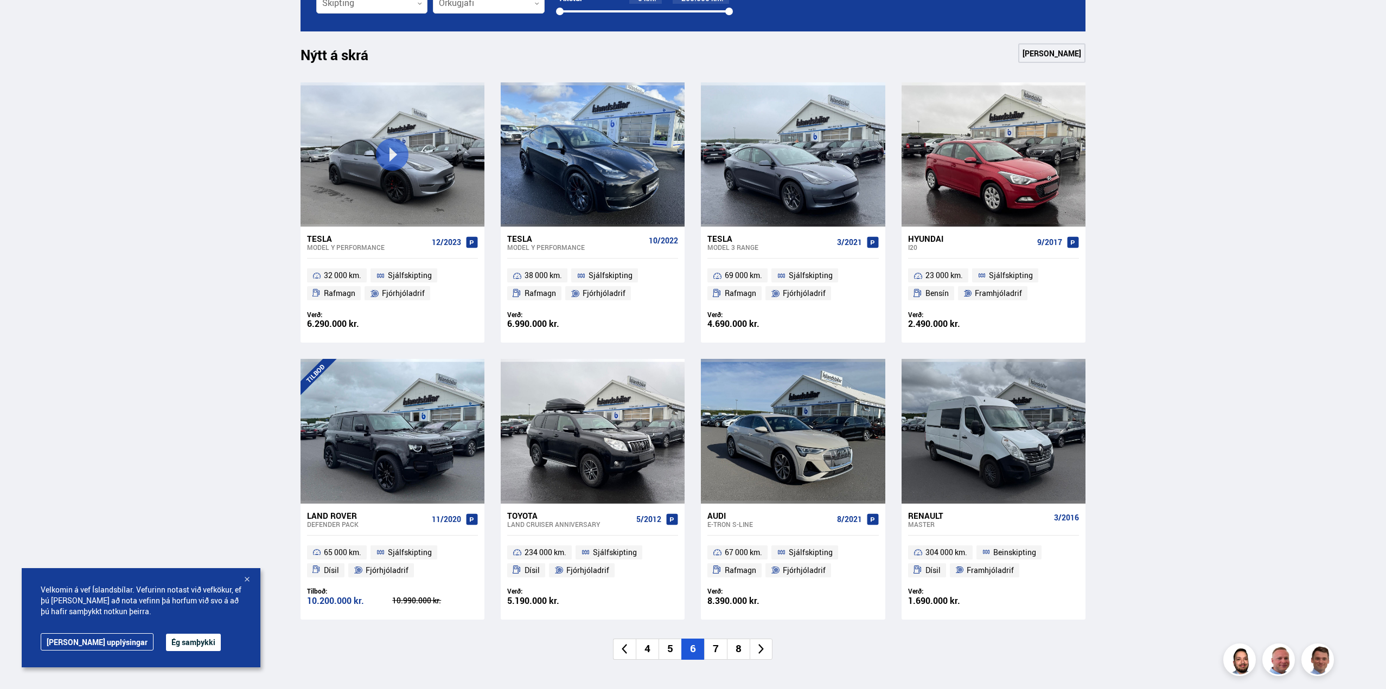
click at [718, 648] on li "7" at bounding box center [715, 649] width 23 height 21
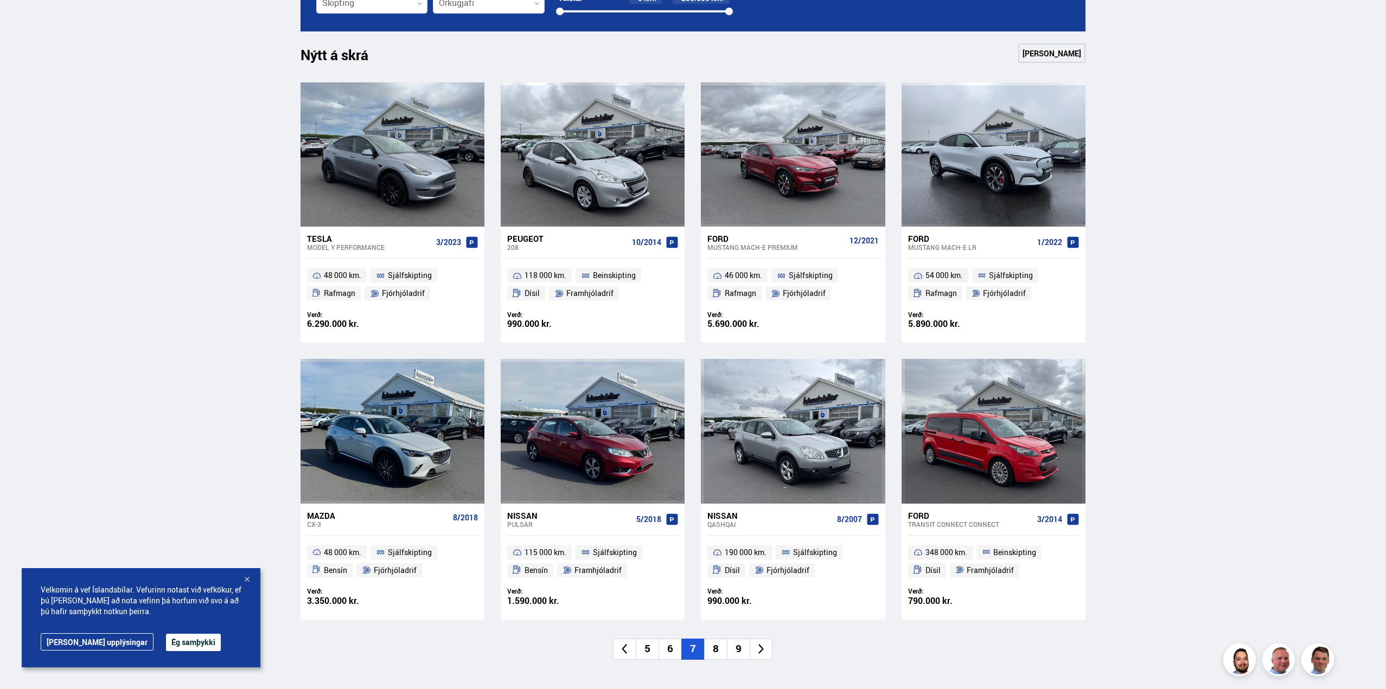
click at [719, 648] on li "8" at bounding box center [715, 649] width 23 height 21
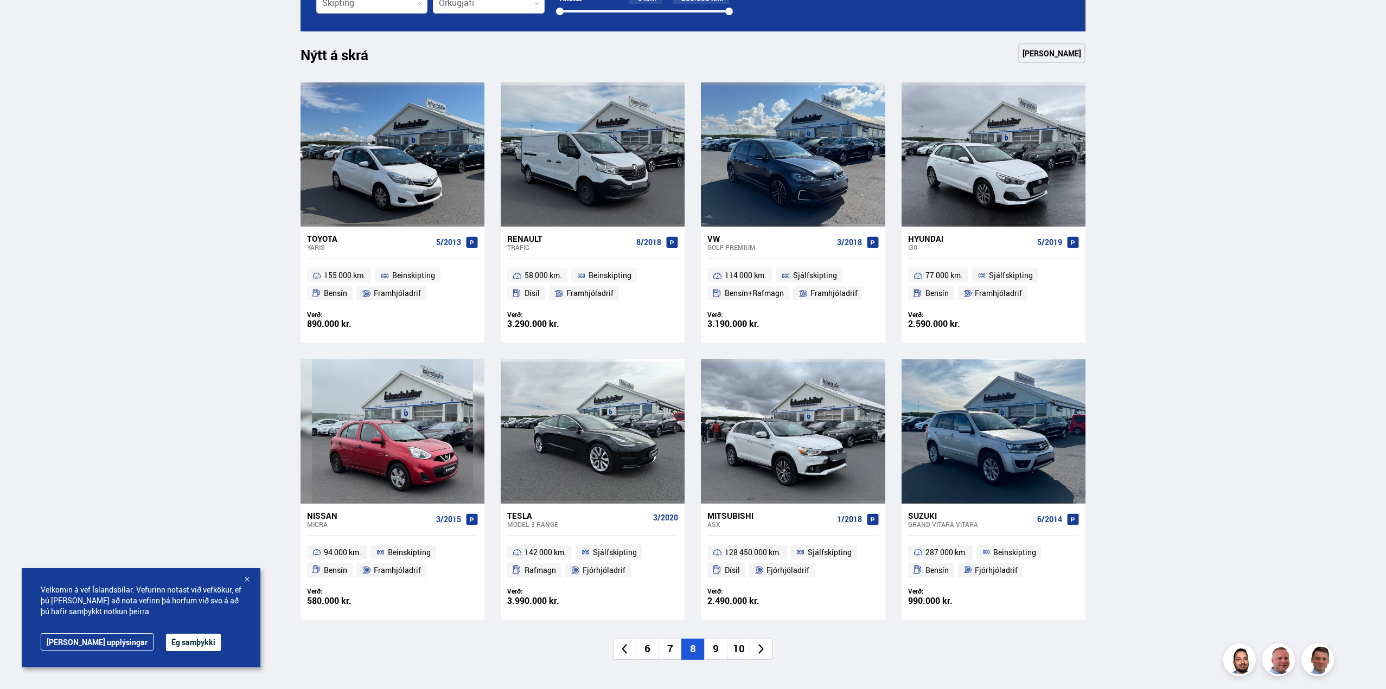
click at [715, 650] on li "9" at bounding box center [715, 649] width 23 height 21
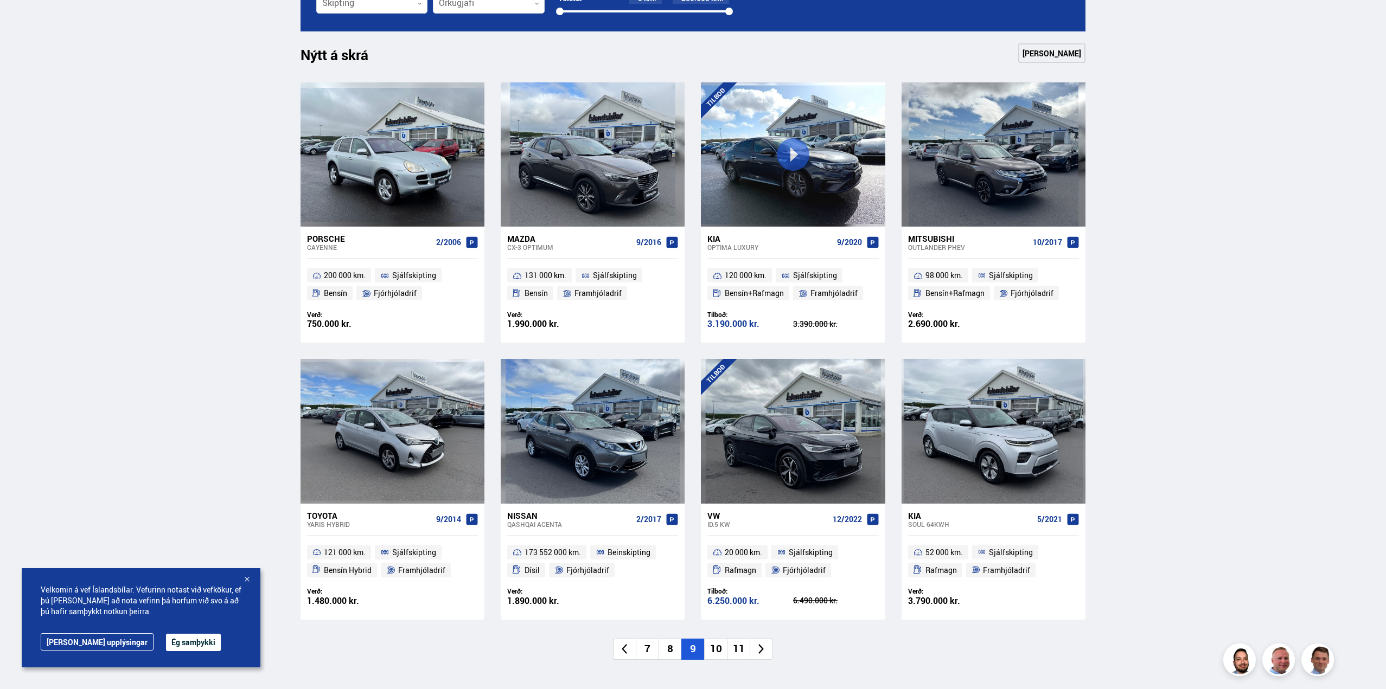
click at [721, 649] on li "10" at bounding box center [715, 649] width 23 height 21
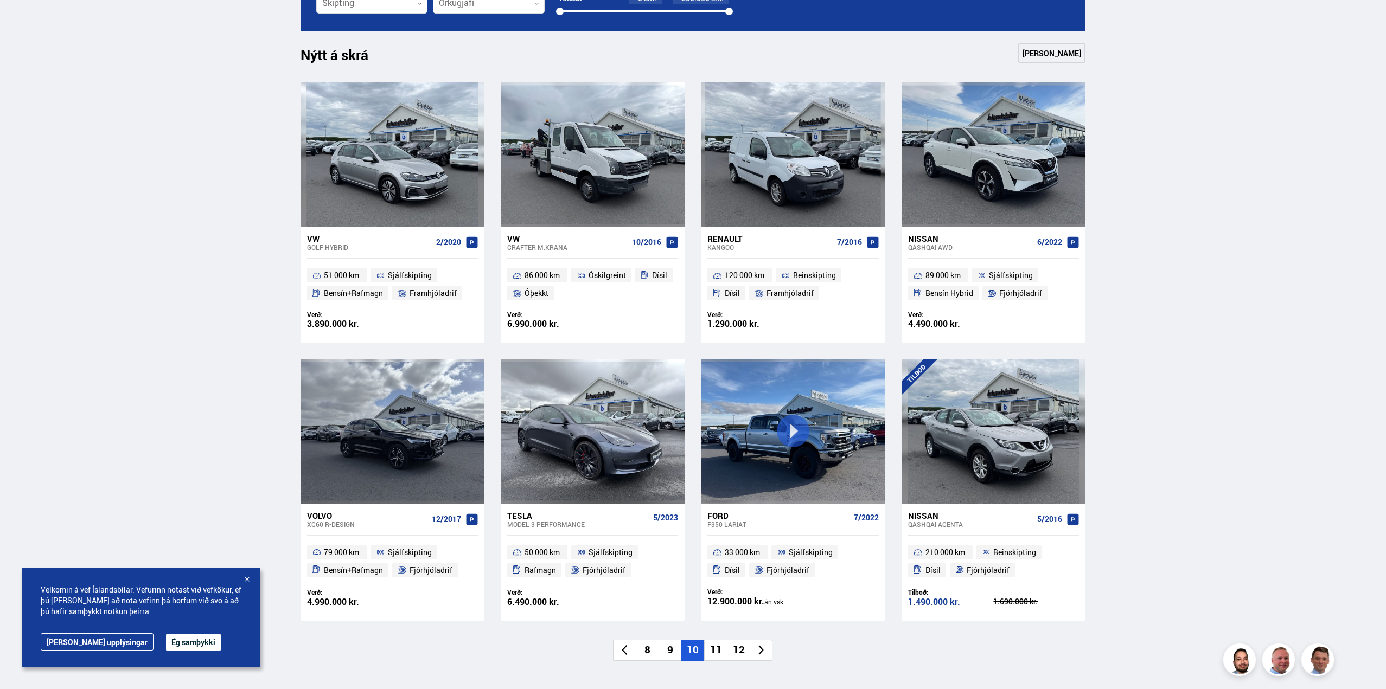
click at [718, 648] on li "11" at bounding box center [715, 650] width 23 height 21
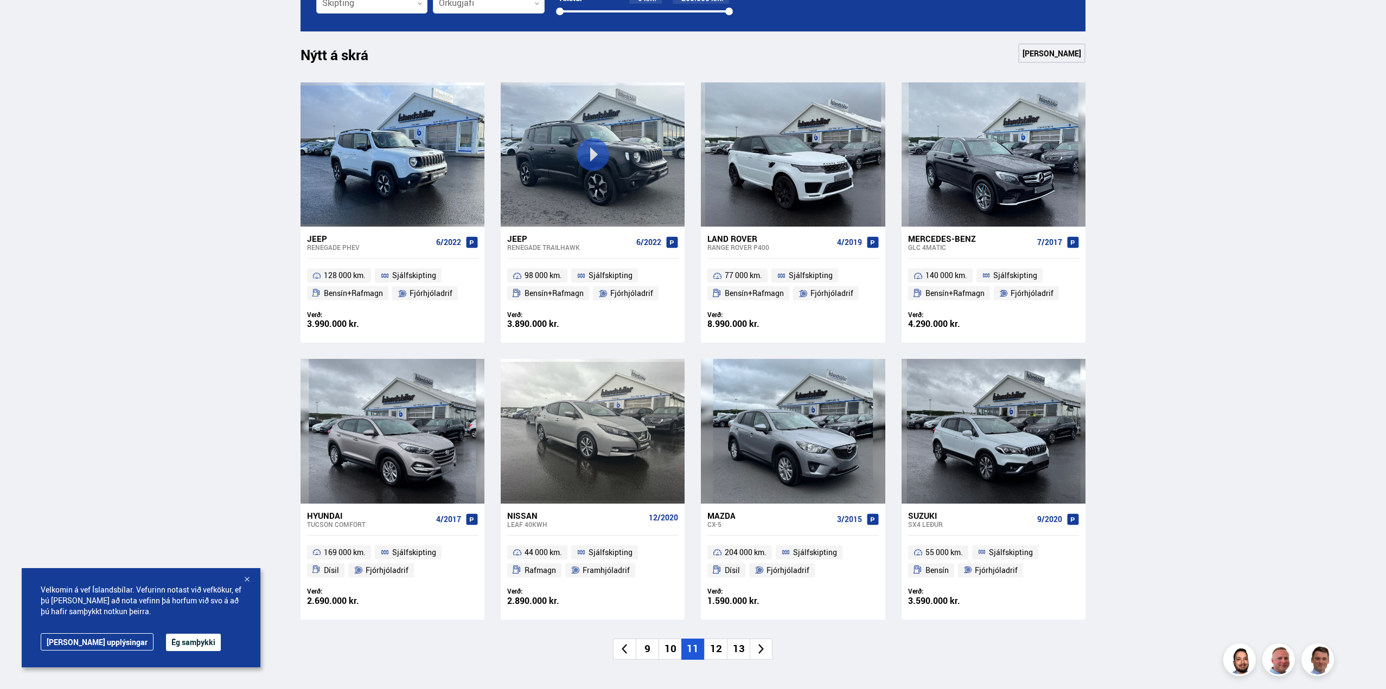
click at [719, 648] on li "12" at bounding box center [715, 649] width 23 height 21
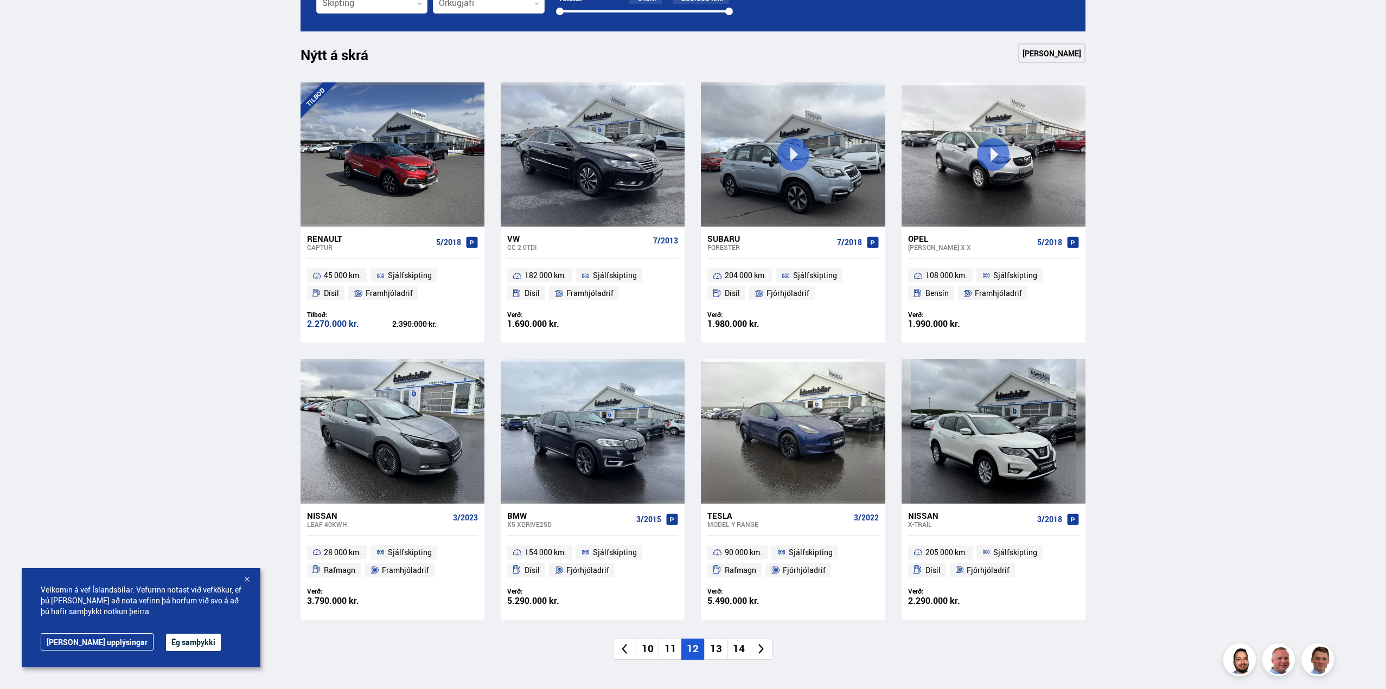
click at [719, 648] on li "13" at bounding box center [715, 649] width 23 height 21
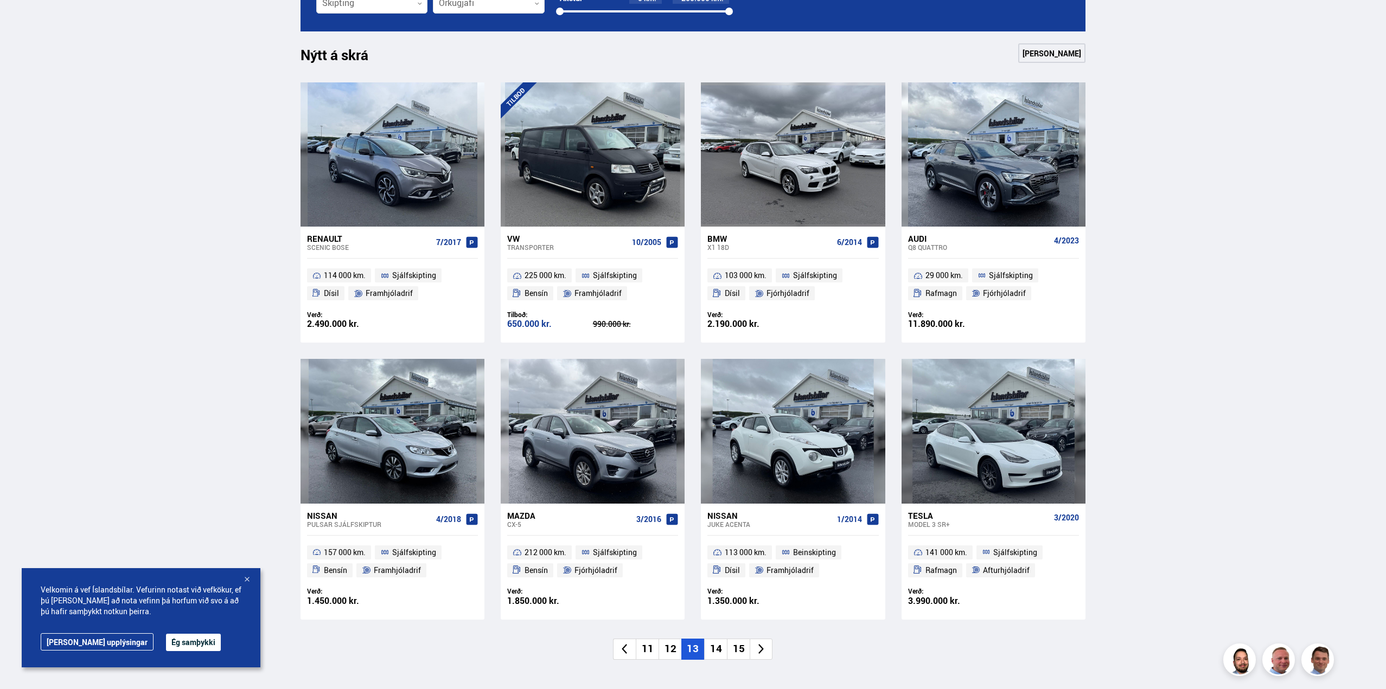
click at [719, 648] on li "14" at bounding box center [715, 649] width 23 height 21
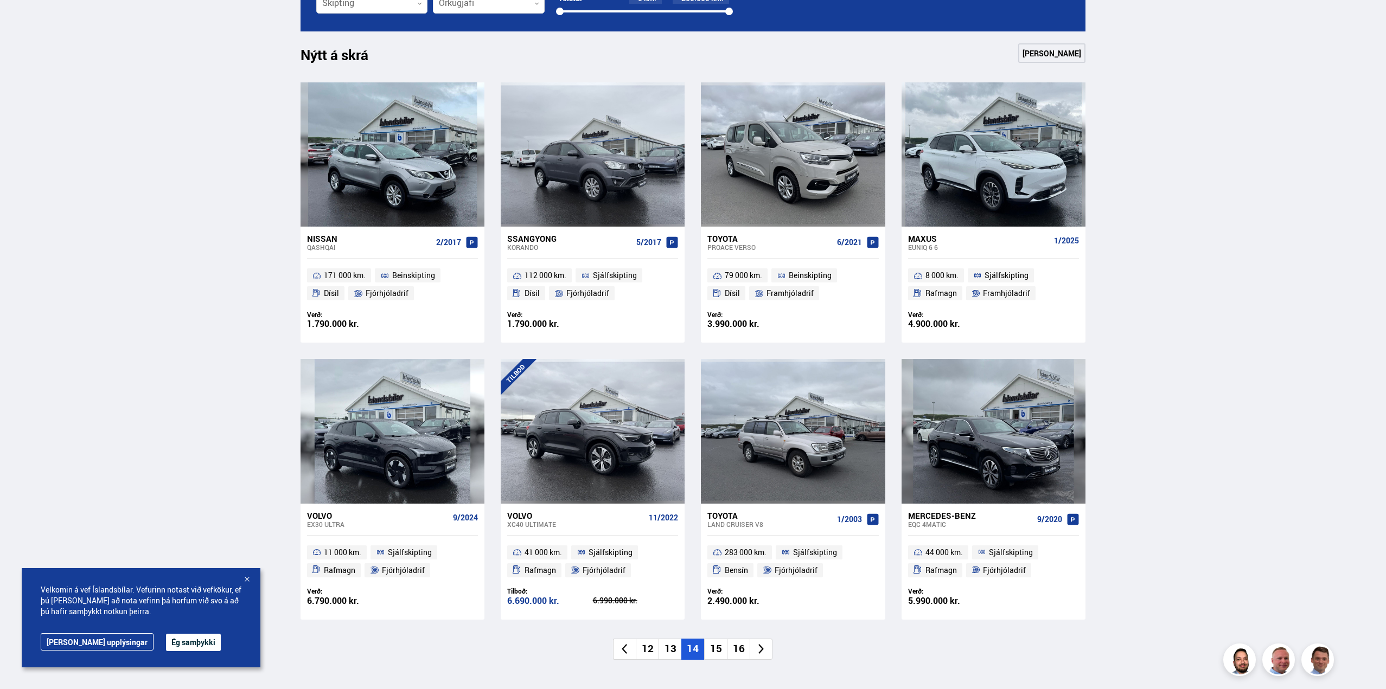
click at [719, 648] on li "15" at bounding box center [715, 649] width 23 height 21
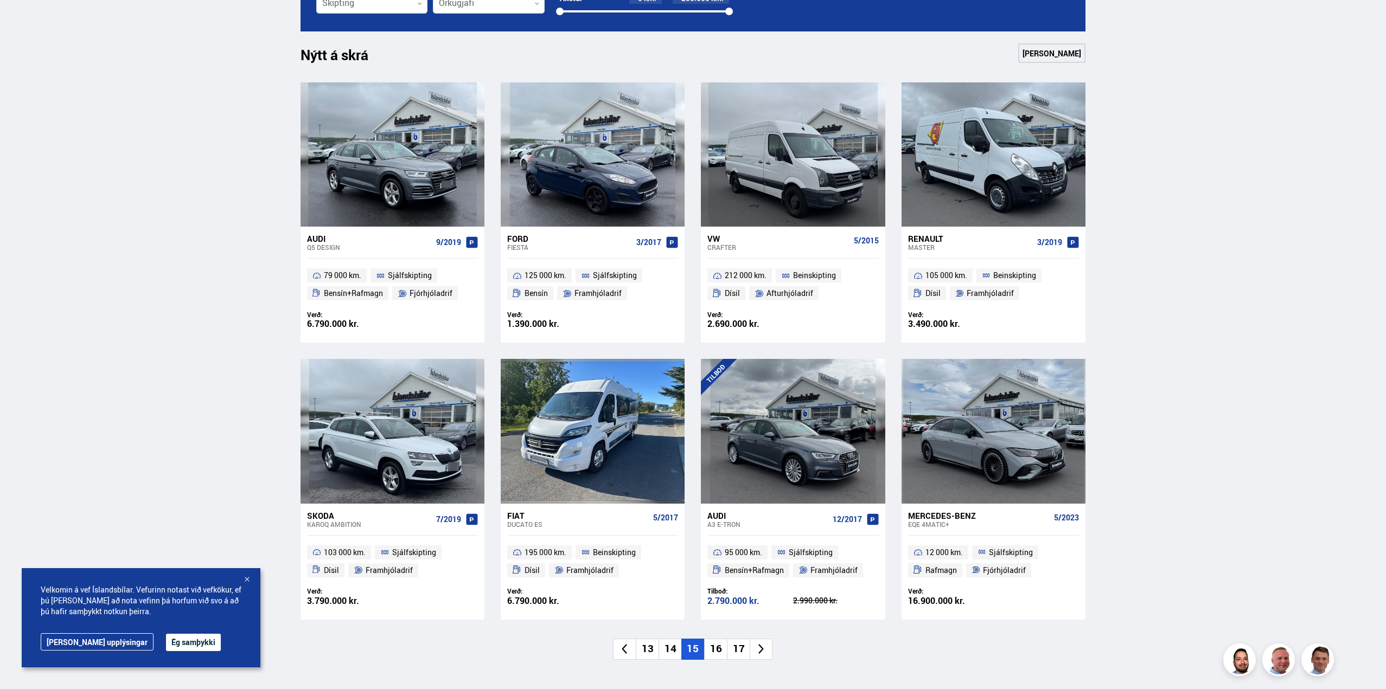
click at [719, 648] on li "16" at bounding box center [715, 649] width 23 height 21
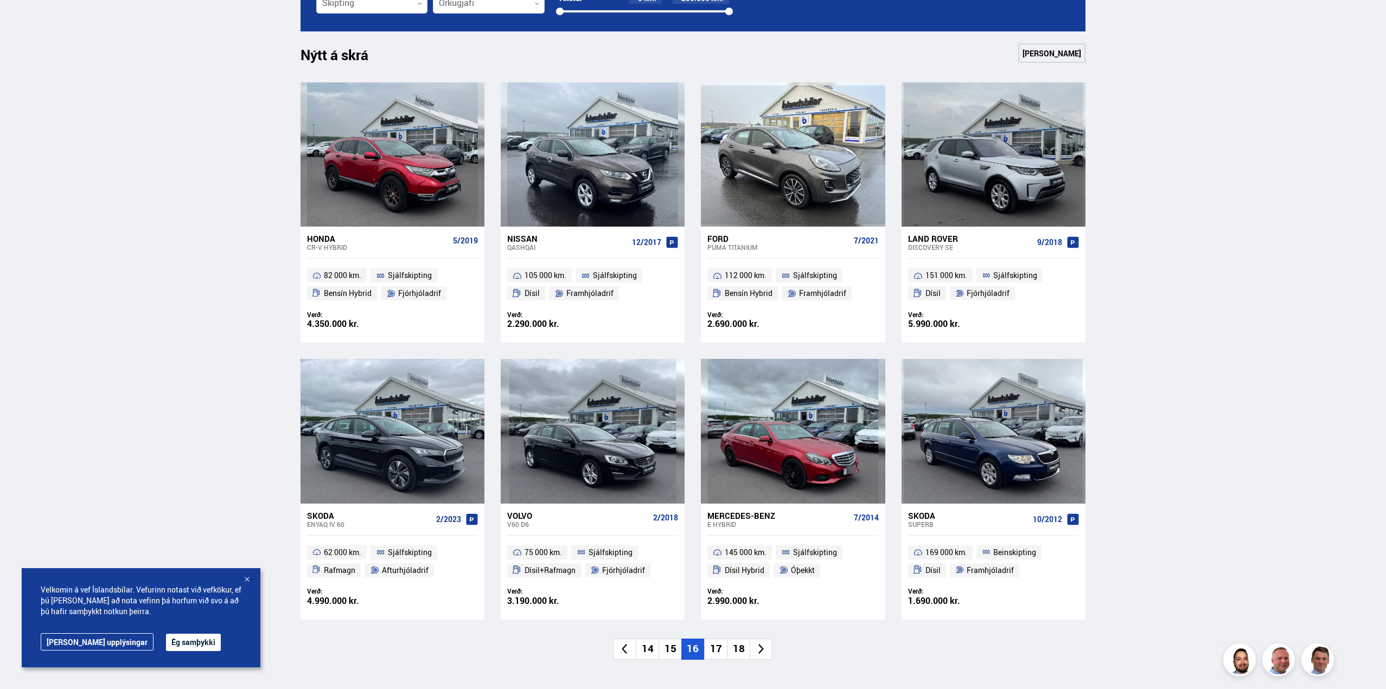
click at [719, 648] on li "17" at bounding box center [715, 649] width 23 height 21
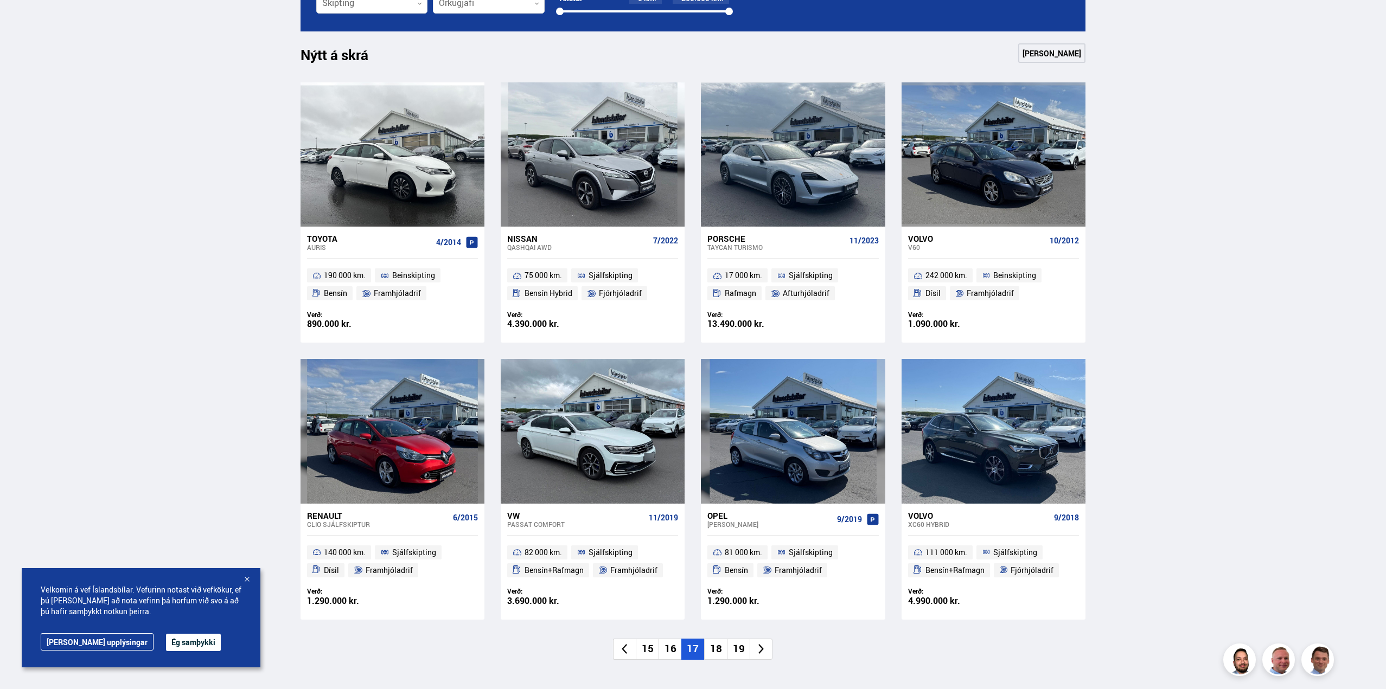
click at [719, 648] on li "18" at bounding box center [715, 649] width 23 height 21
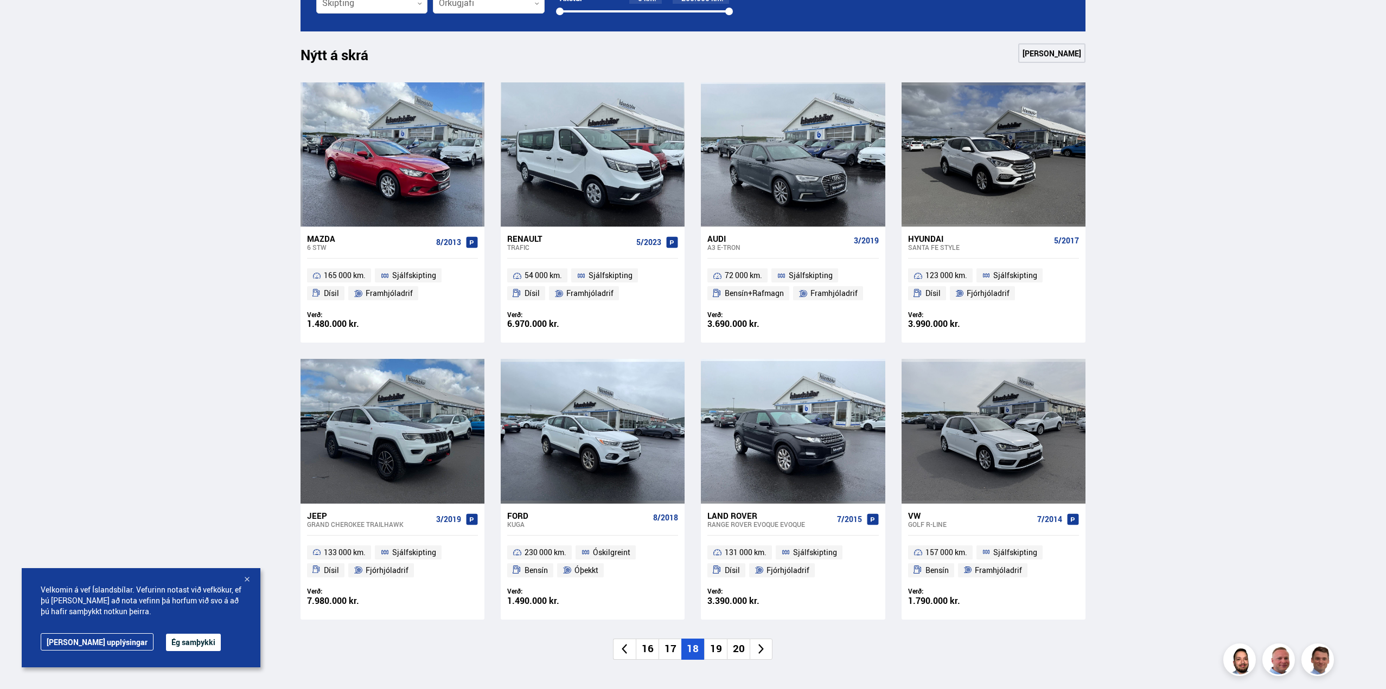
click at [719, 648] on li "19" at bounding box center [715, 649] width 23 height 21
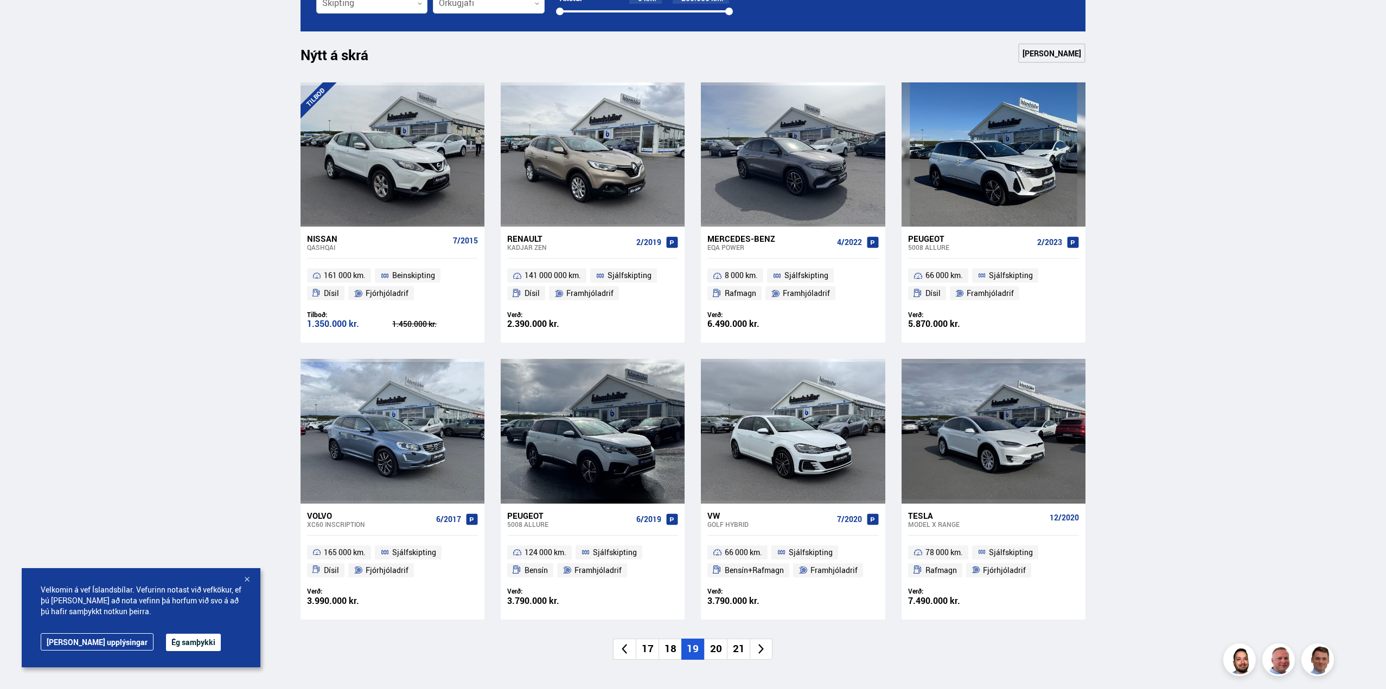
click at [719, 648] on li "20" at bounding box center [715, 649] width 23 height 21
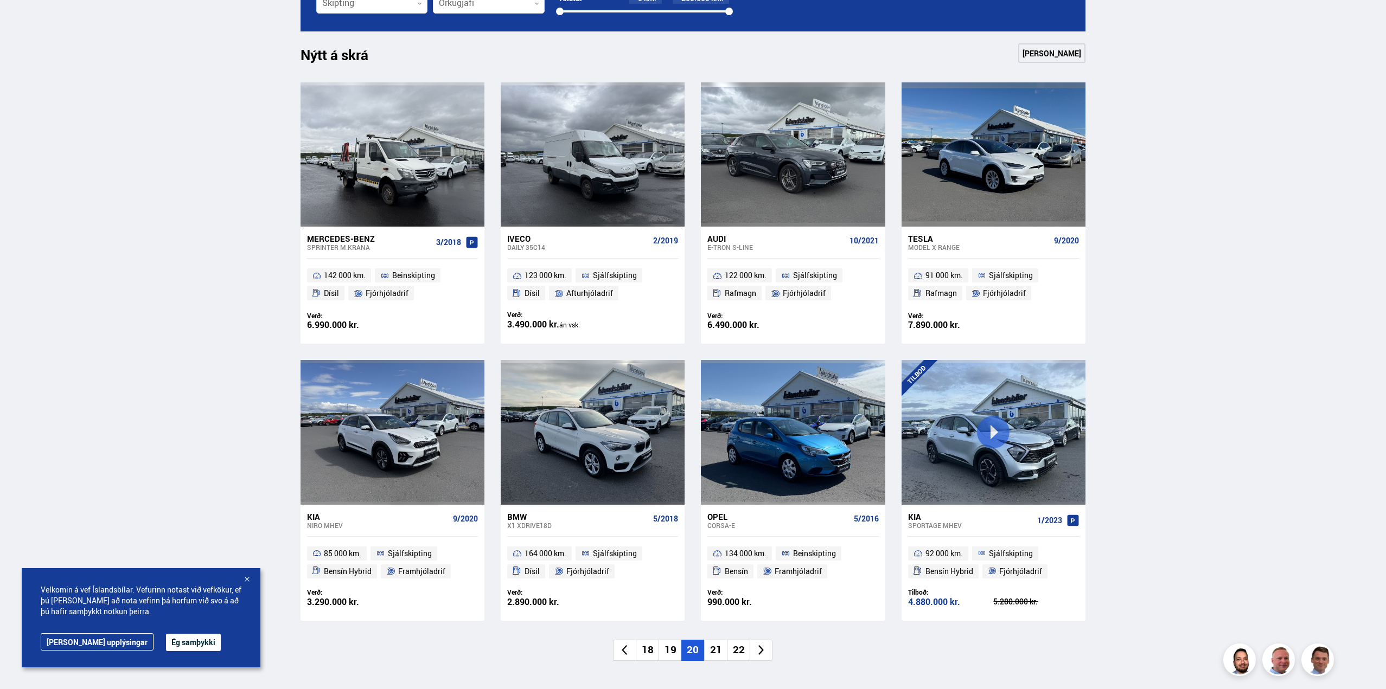
click at [719, 648] on li "21" at bounding box center [715, 650] width 23 height 21
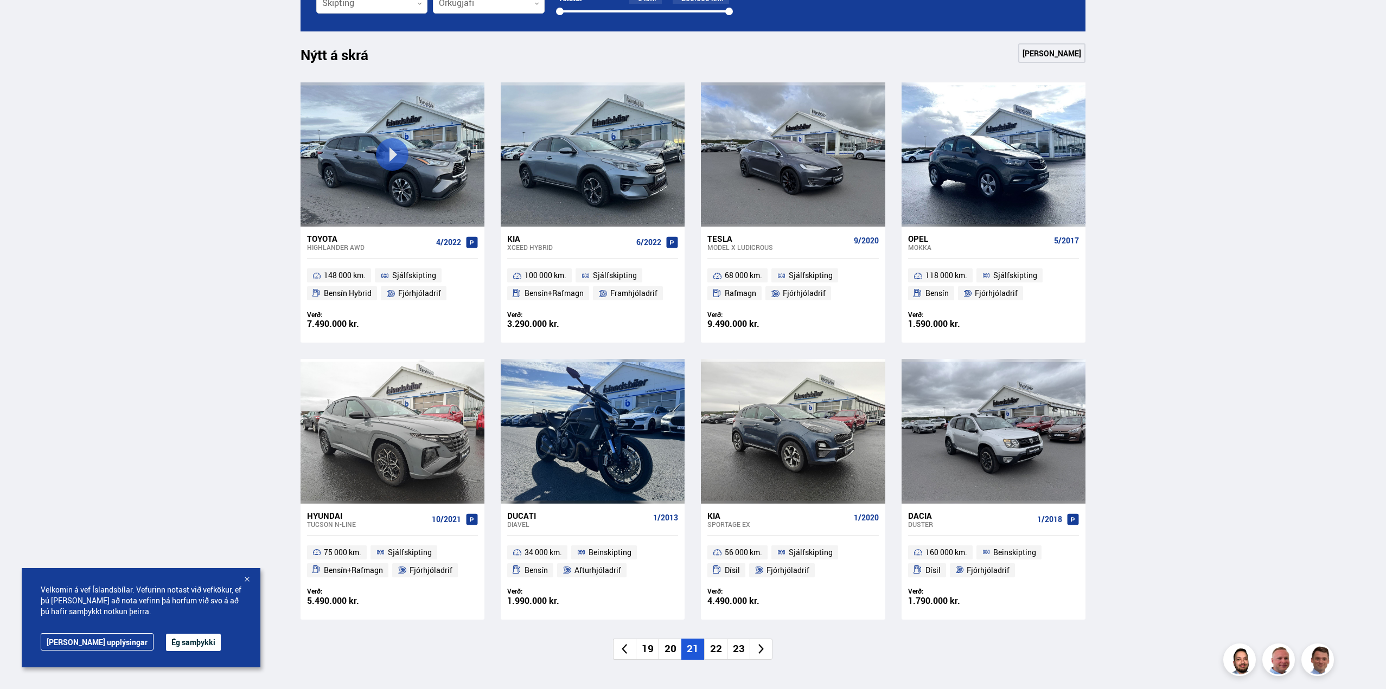
click at [719, 648] on li "22" at bounding box center [715, 649] width 23 height 21
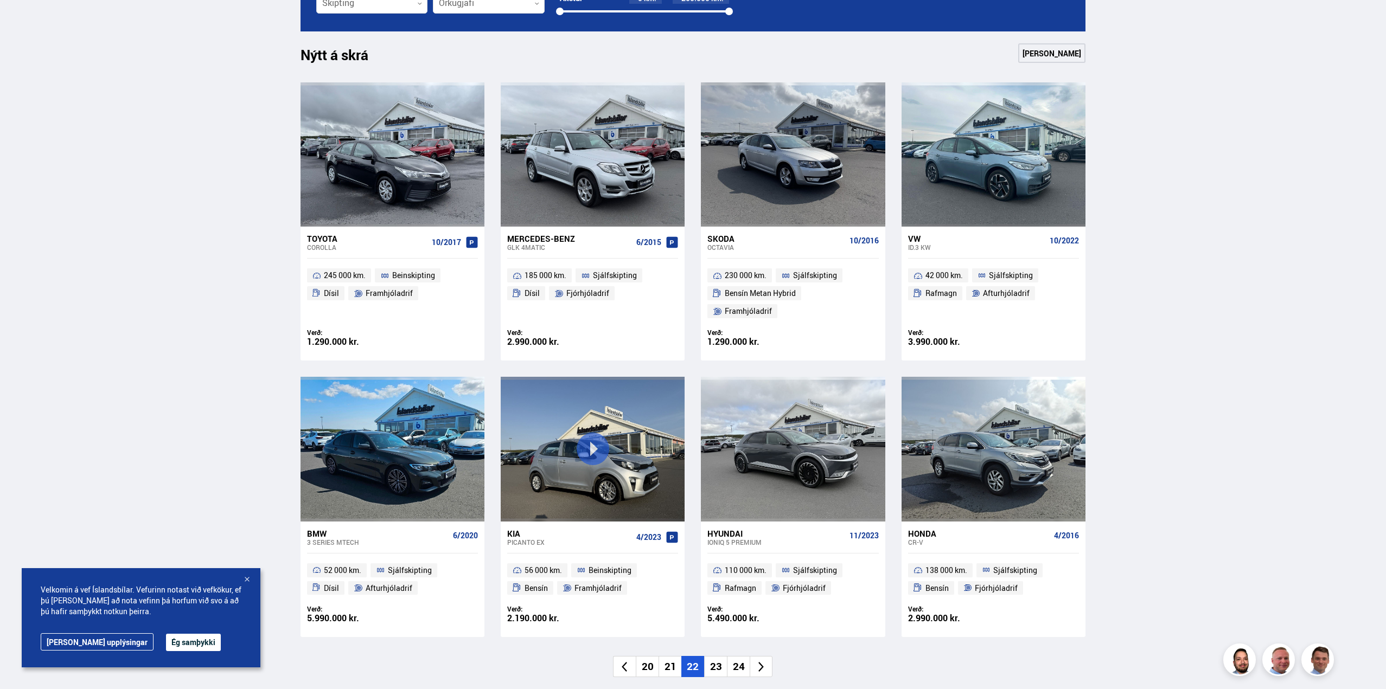
click at [719, 656] on li "23" at bounding box center [715, 666] width 23 height 21
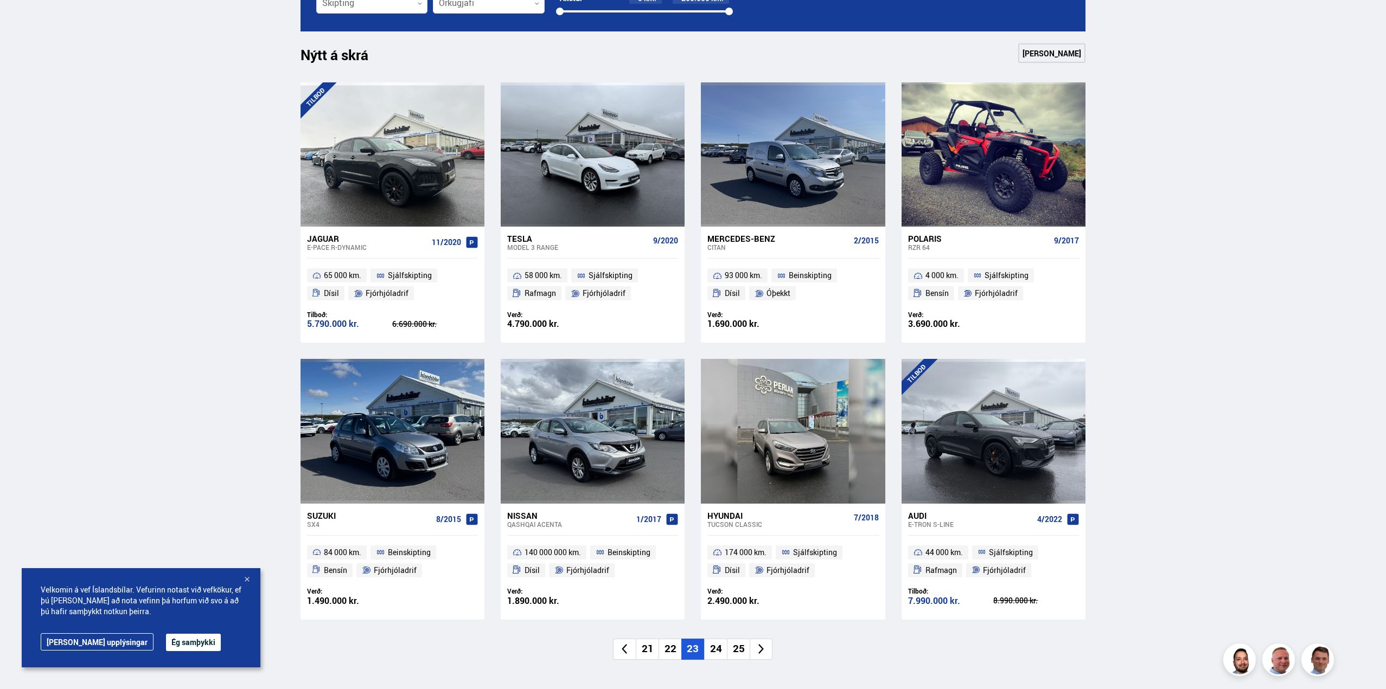
click at [719, 648] on li "24" at bounding box center [715, 649] width 23 height 21
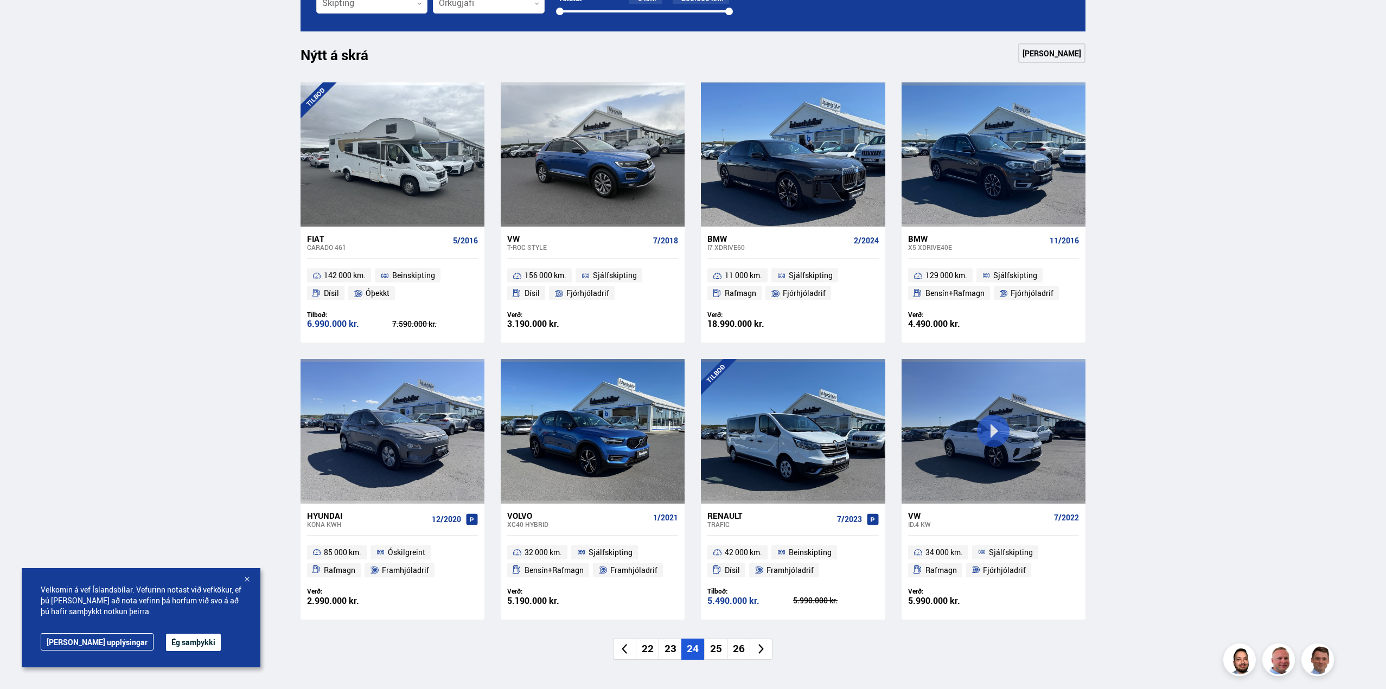
click at [719, 648] on li "25" at bounding box center [715, 649] width 23 height 21
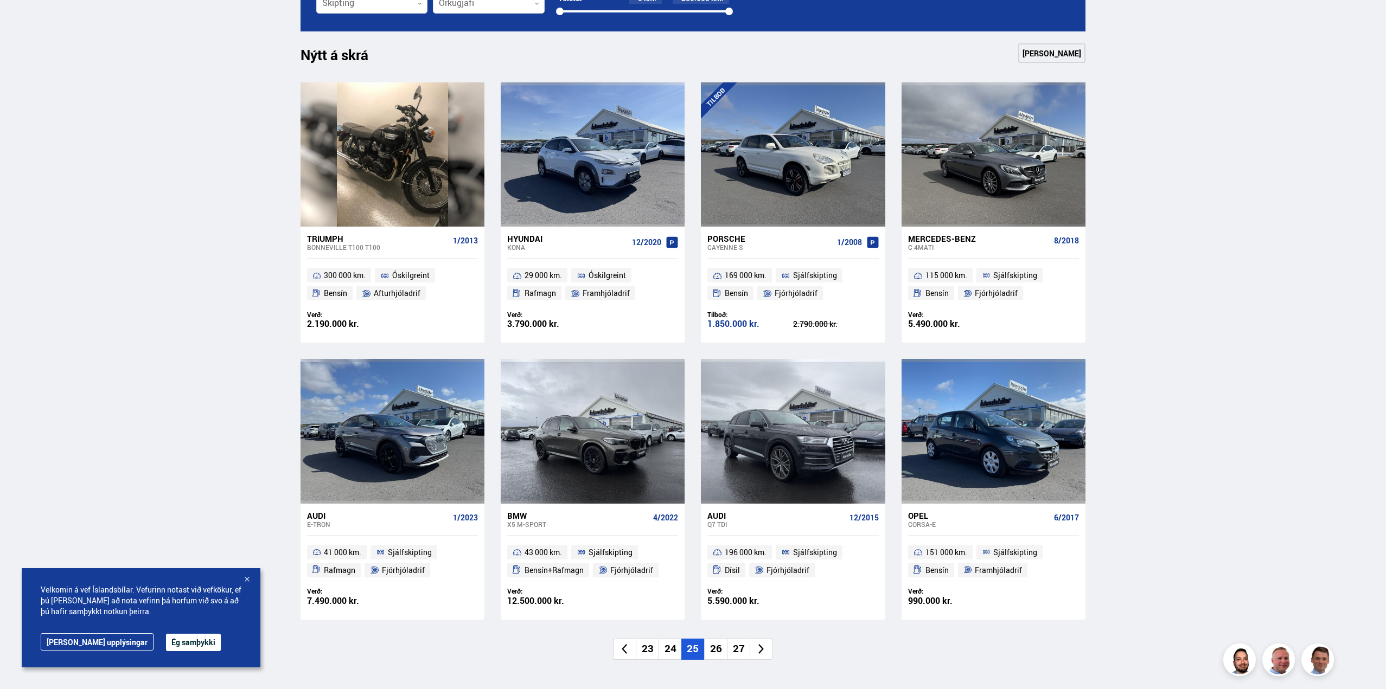
click at [719, 648] on li "26" at bounding box center [715, 649] width 23 height 21
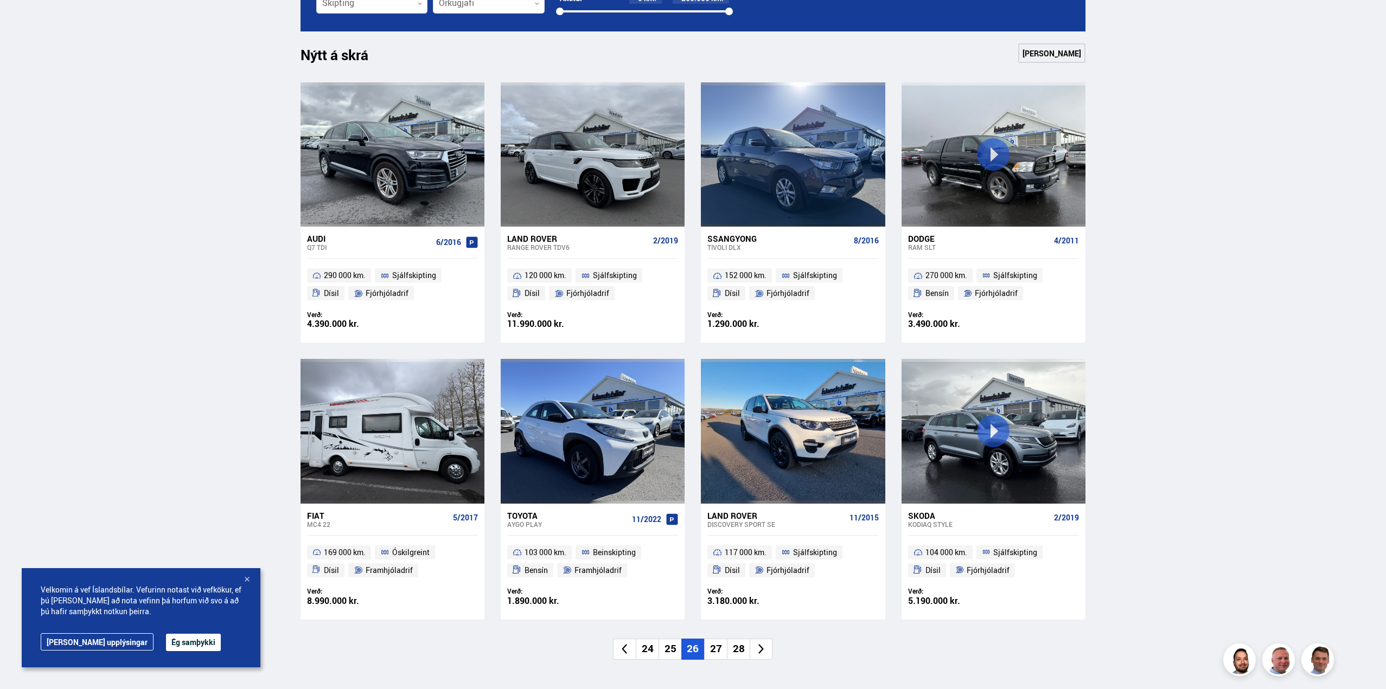
click at [719, 648] on li "27" at bounding box center [715, 649] width 23 height 21
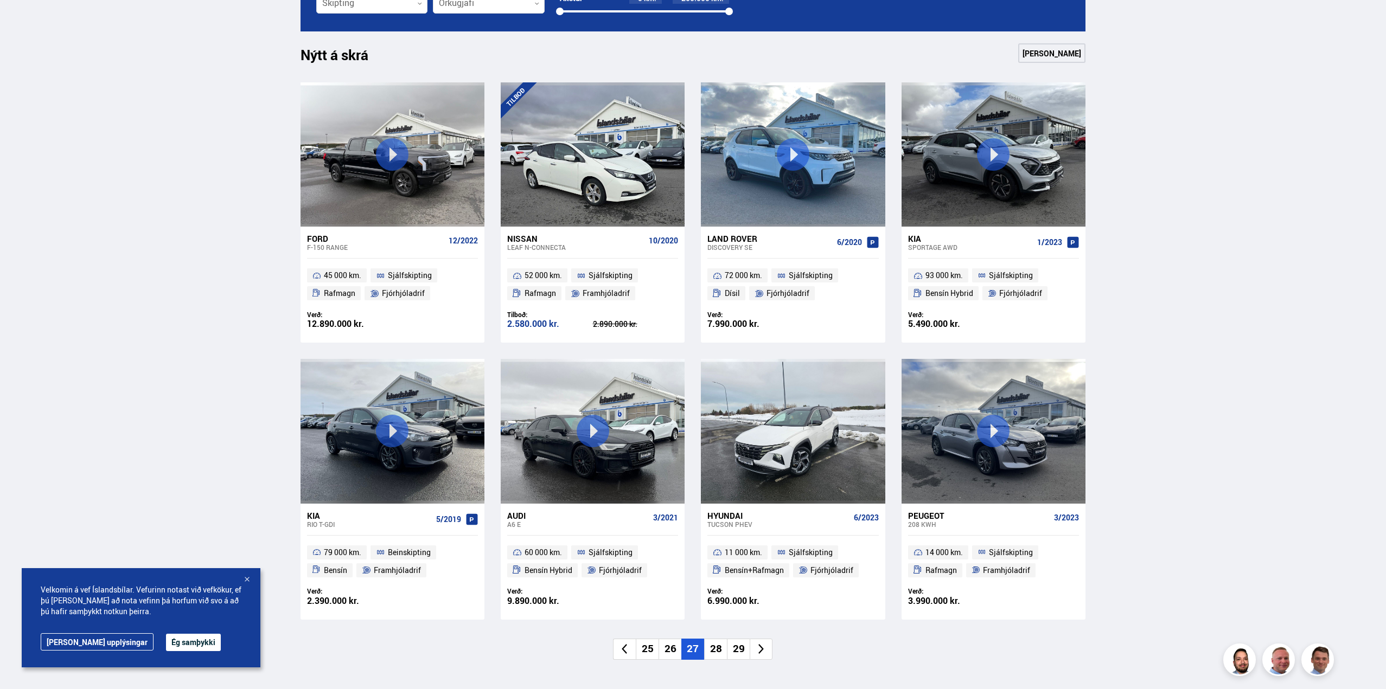
click at [719, 648] on li "28" at bounding box center [715, 649] width 23 height 21
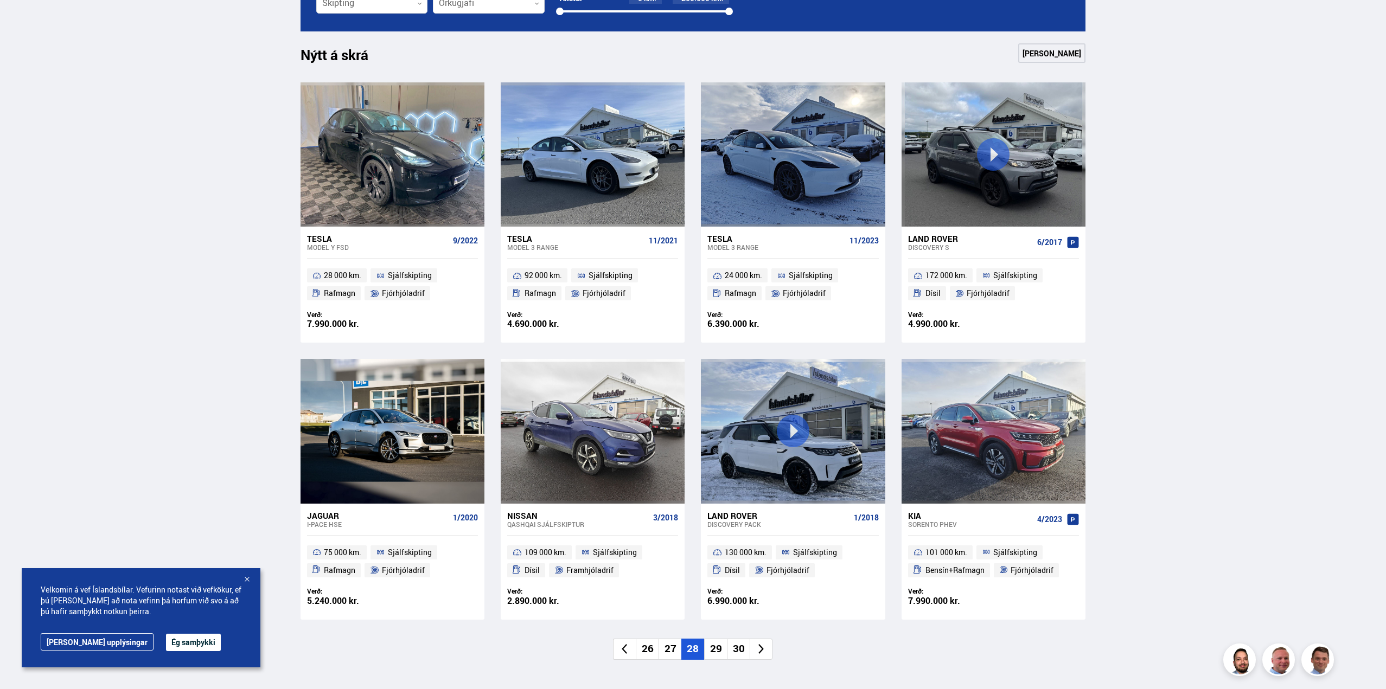
click at [719, 649] on li "29" at bounding box center [715, 649] width 23 height 21
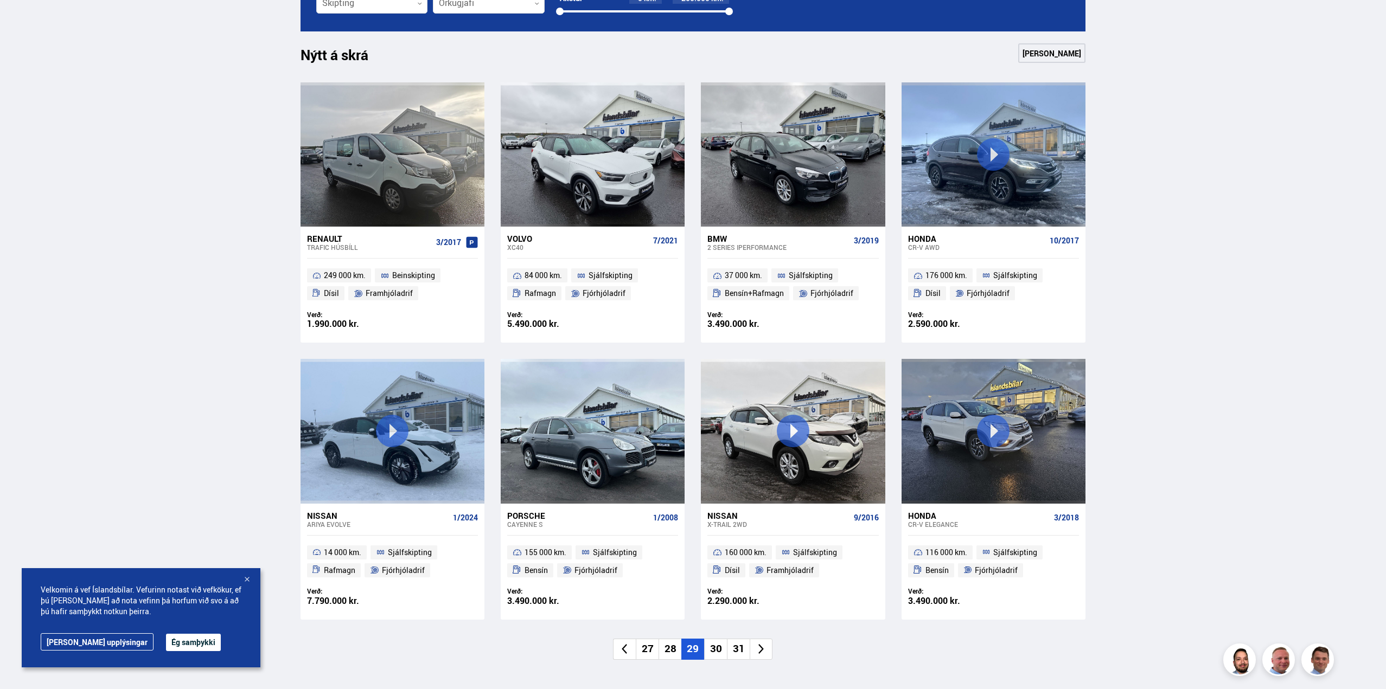
click at [719, 649] on li "30" at bounding box center [715, 649] width 23 height 21
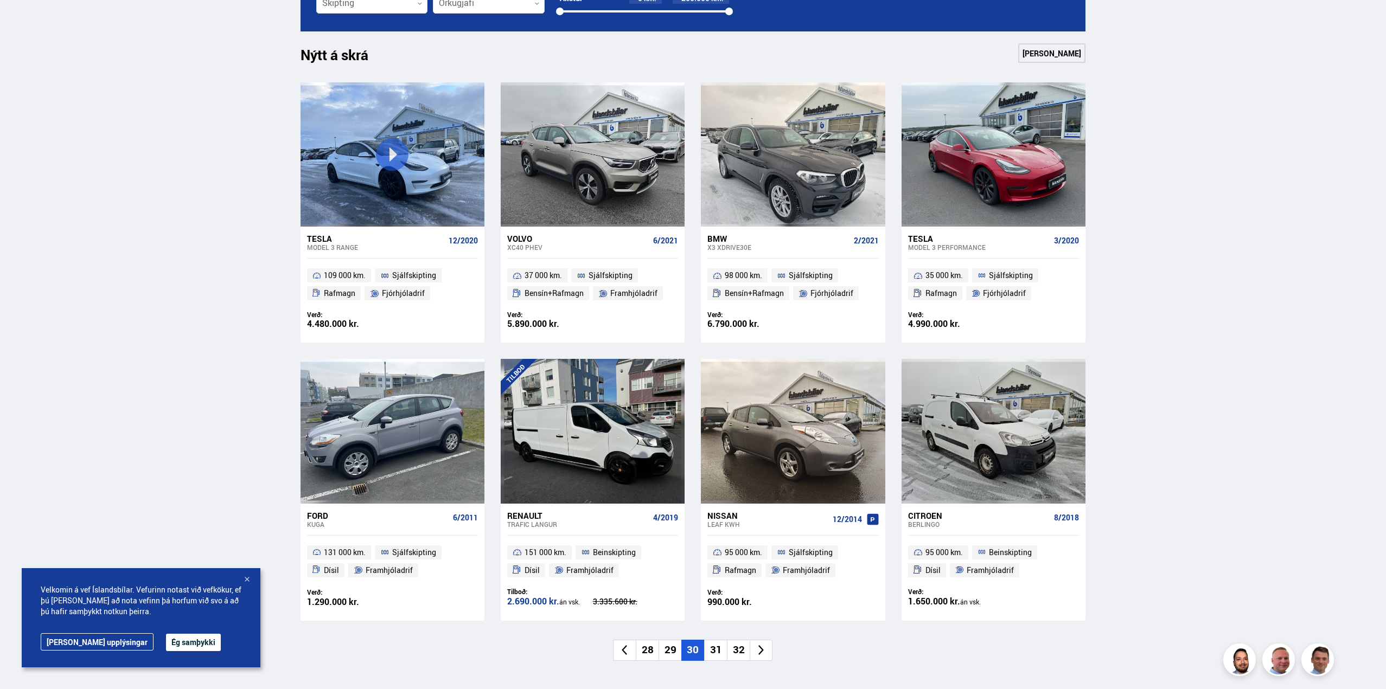
click at [720, 649] on li "31" at bounding box center [715, 650] width 23 height 21
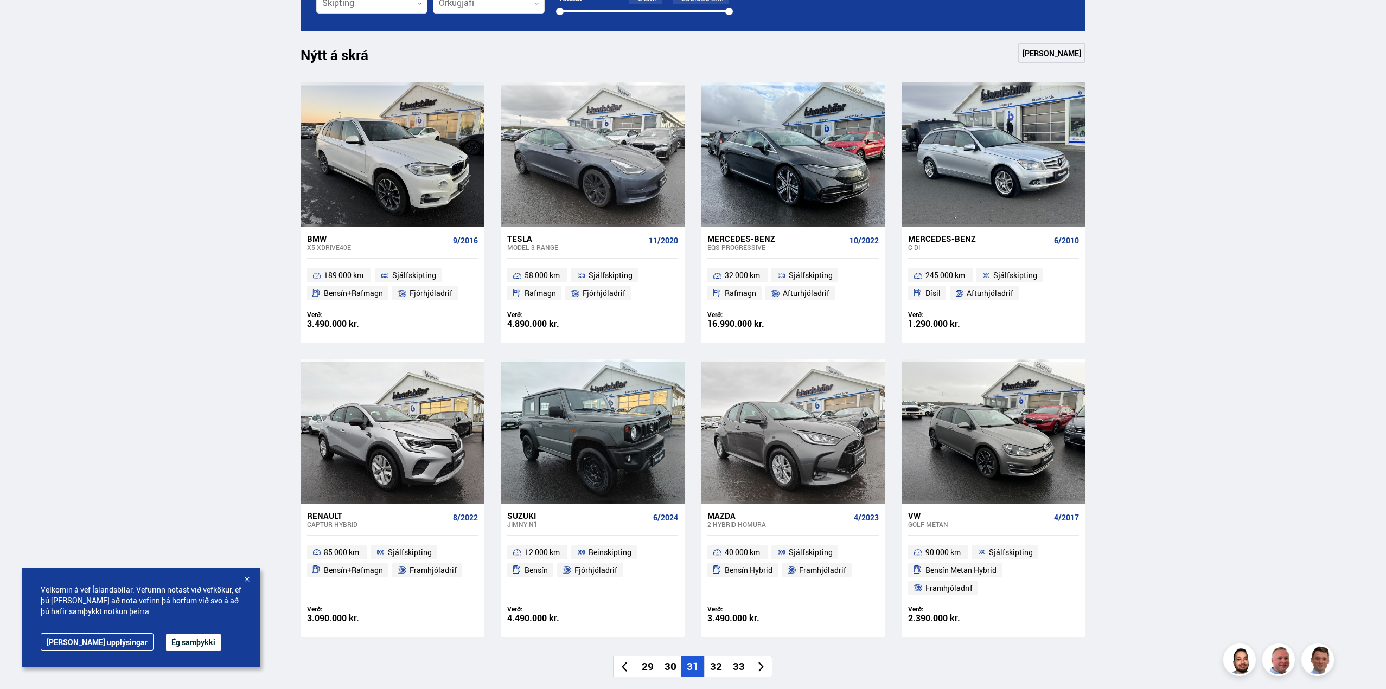
click at [720, 656] on li "32" at bounding box center [715, 666] width 23 height 21
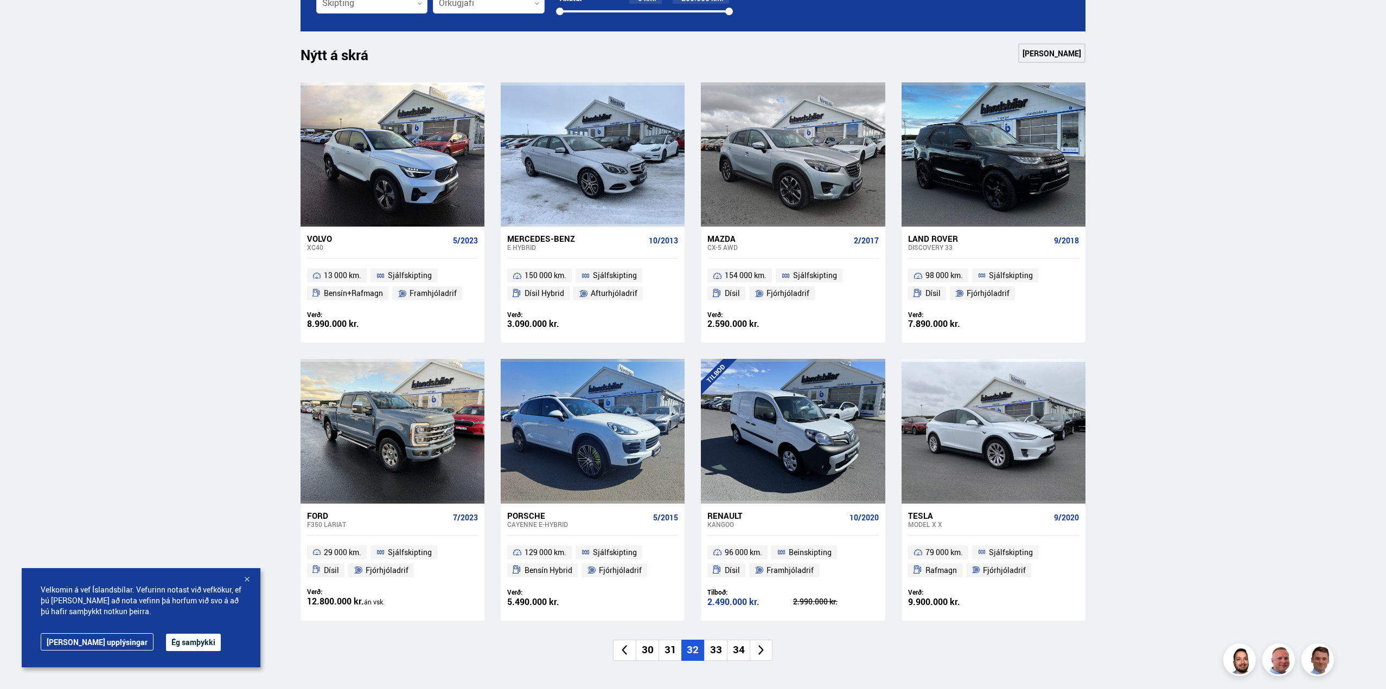
click at [720, 649] on li "33" at bounding box center [715, 650] width 23 height 21
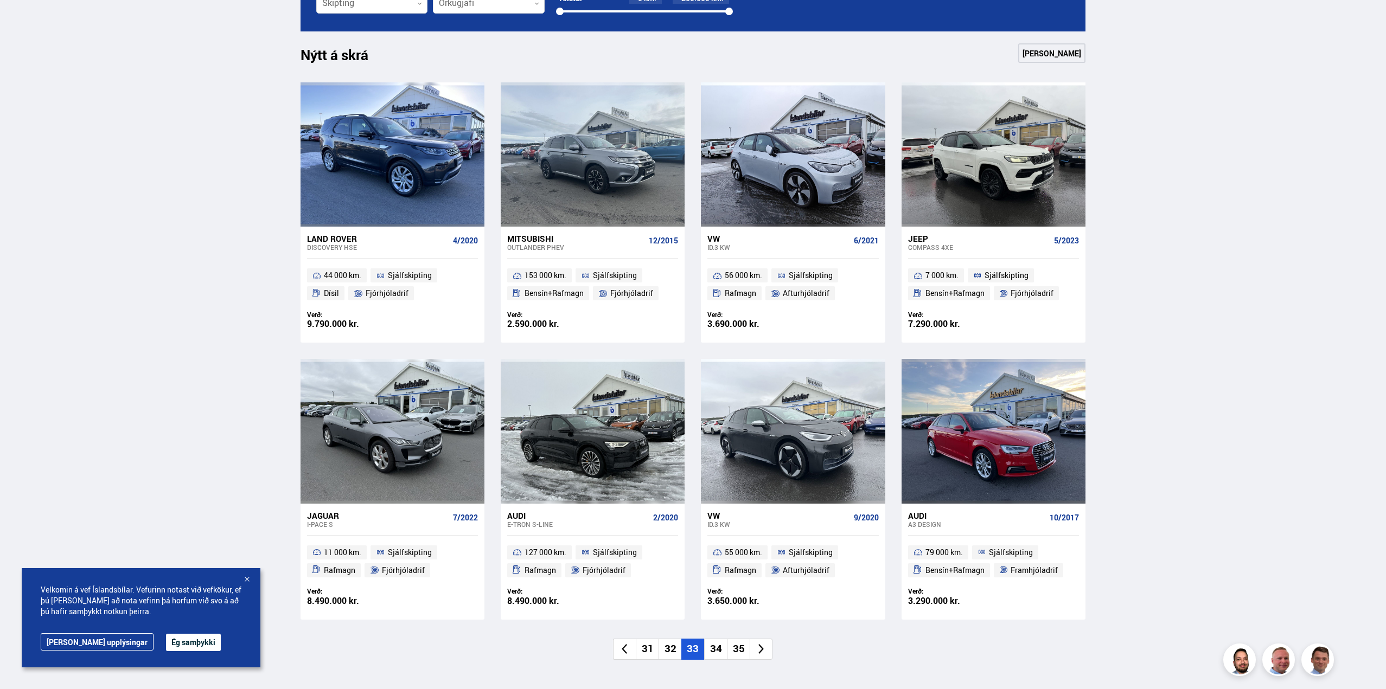
click at [720, 649] on li "34" at bounding box center [715, 649] width 23 height 21
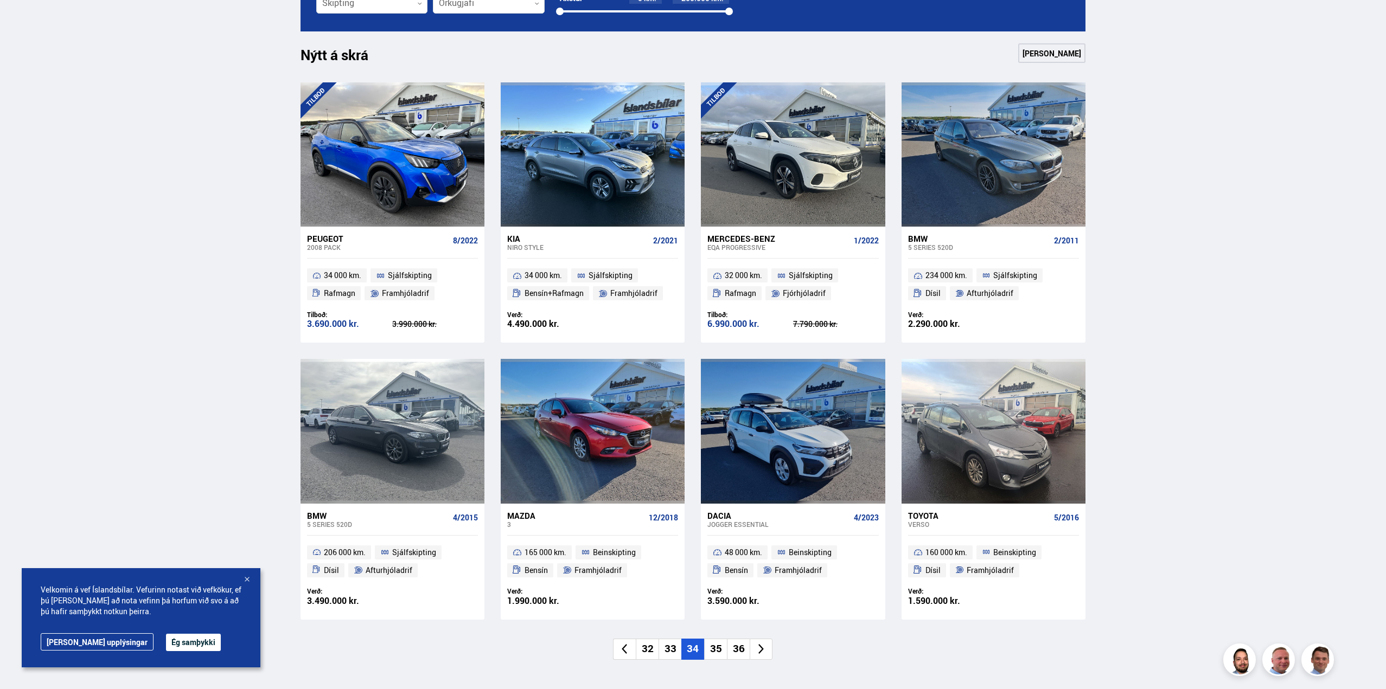
click at [720, 649] on li "35" at bounding box center [715, 649] width 23 height 21
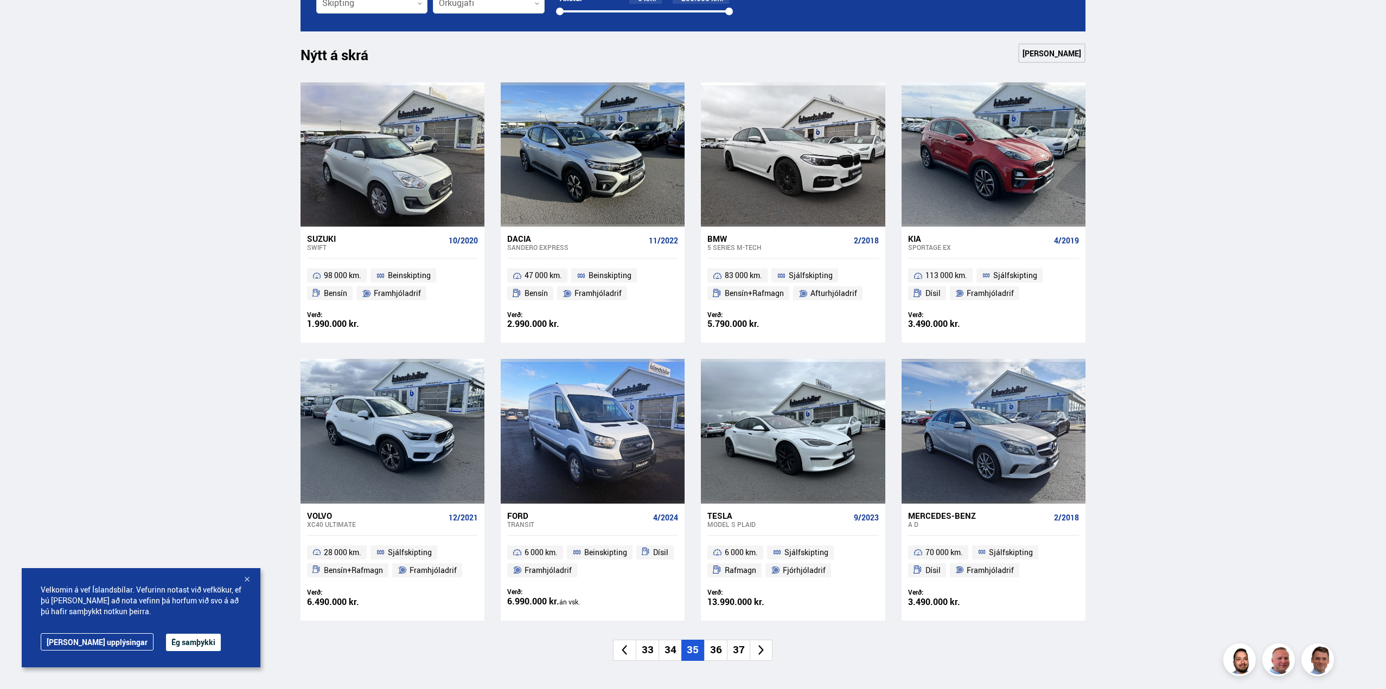
scroll to position [1064, 0]
